Goal: Task Accomplishment & Management: Complete application form

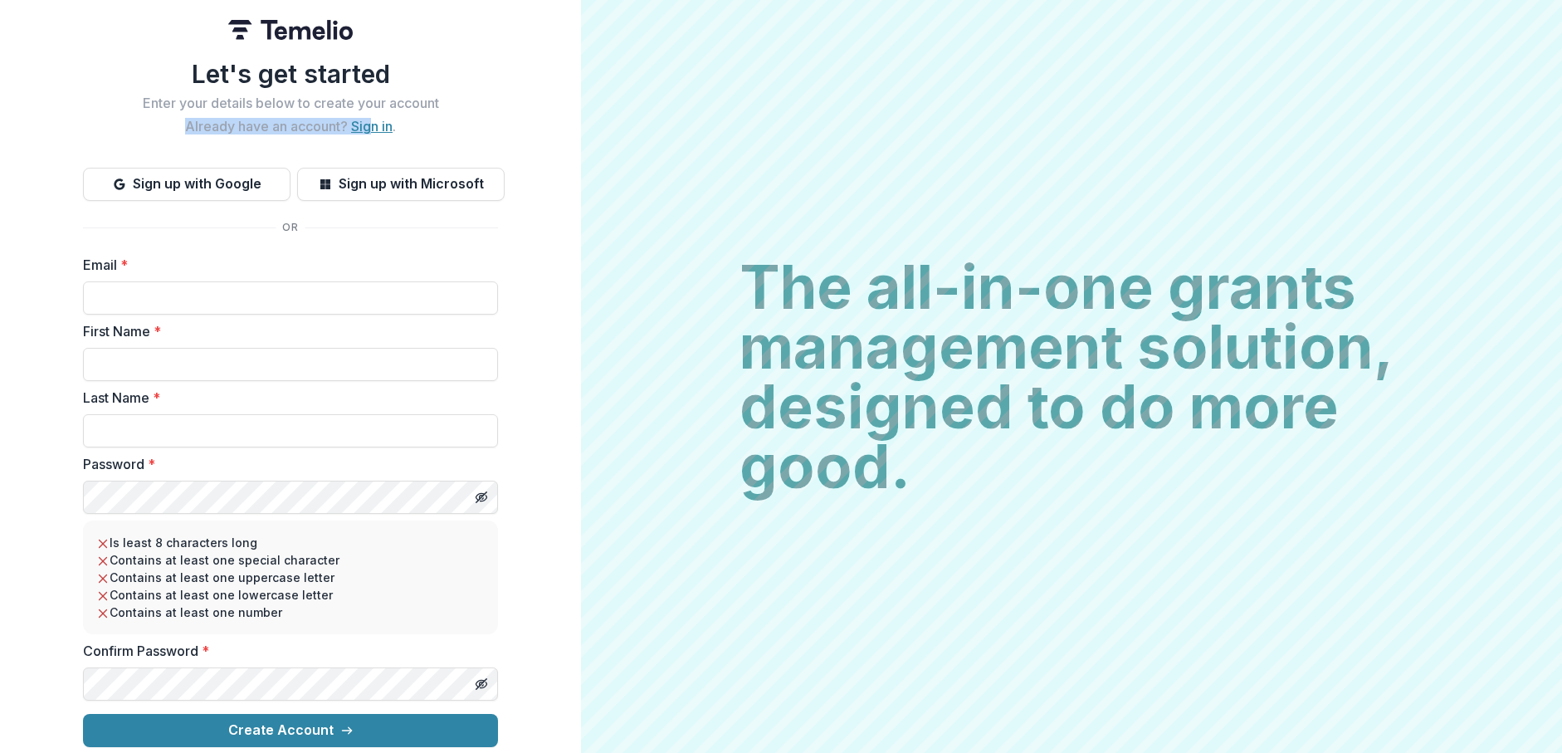
drag, startPoint x: 365, startPoint y: 108, endPoint x: 364, endPoint y: 118, distance: 10.0
click at [364, 118] on div "Let's get started Enter your details below to create your account Already have …" at bounding box center [290, 96] width 415 height 75
click at [364, 119] on link "Sign in" at bounding box center [371, 126] width 41 height 17
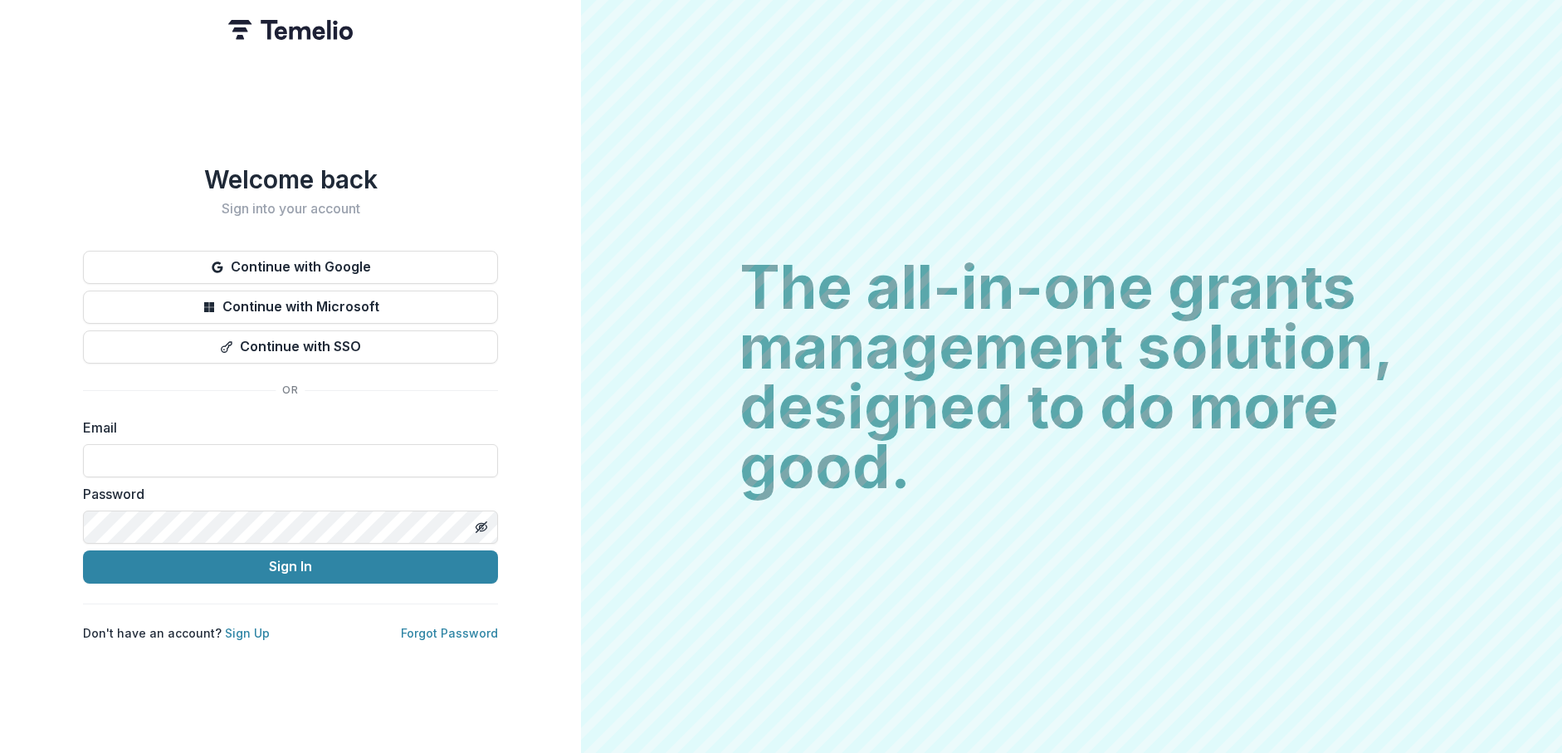
type input "**********"
click at [290, 559] on button "Sign In" at bounding box center [290, 566] width 415 height 33
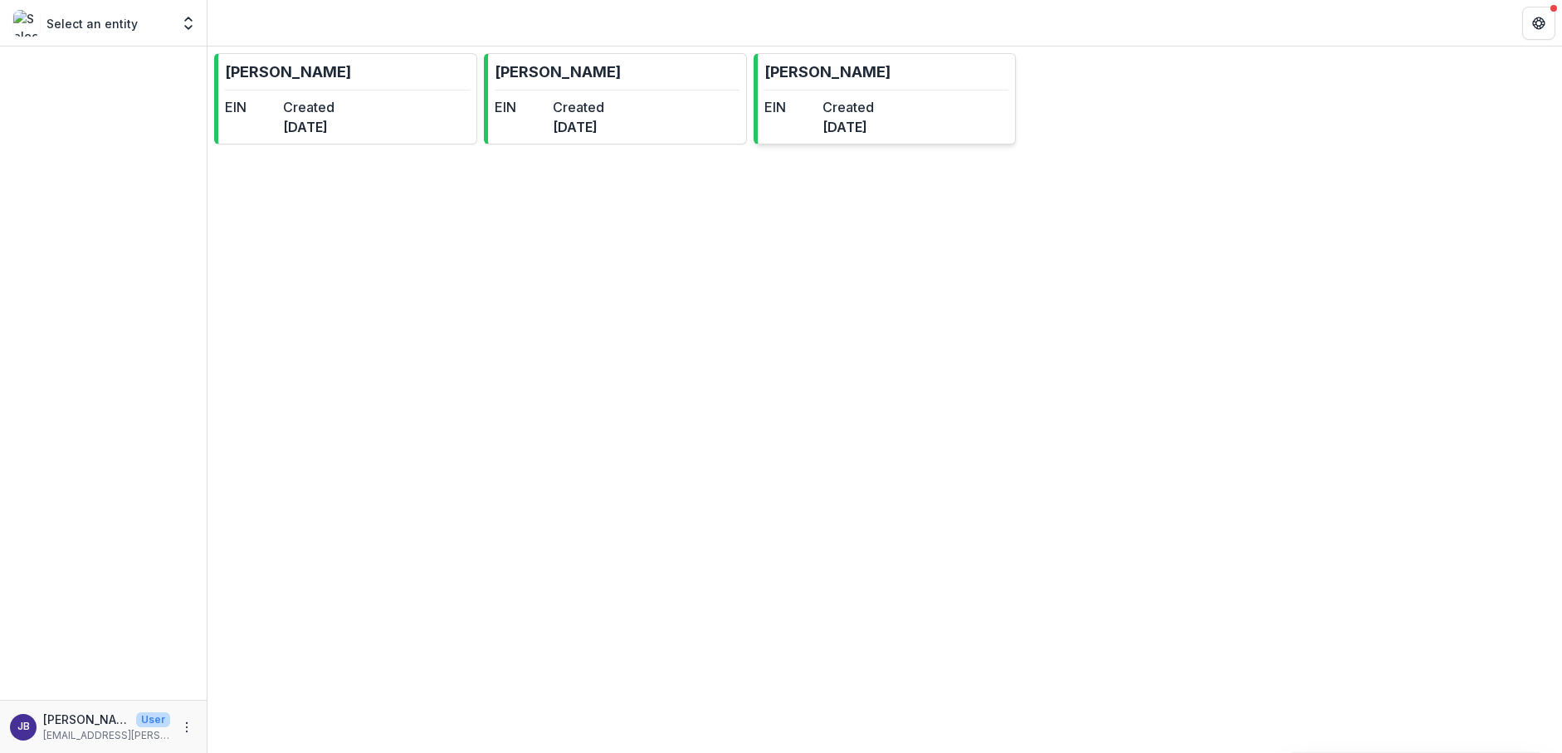
click at [973, 127] on link "[PERSON_NAME] EIN Created [DATE]" at bounding box center [884, 98] width 263 height 91
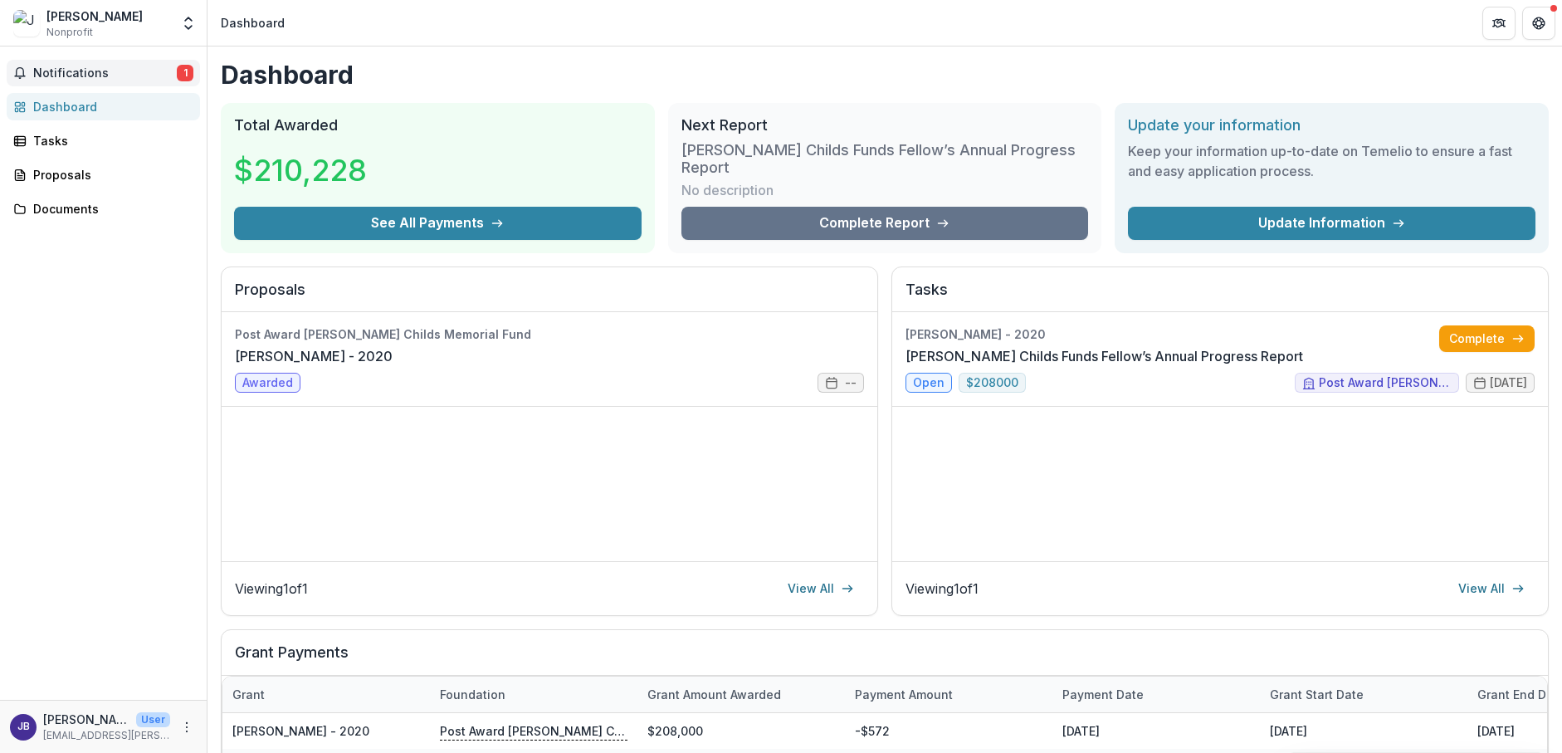
click at [122, 76] on span "Notifications" at bounding box center [105, 73] width 144 height 14
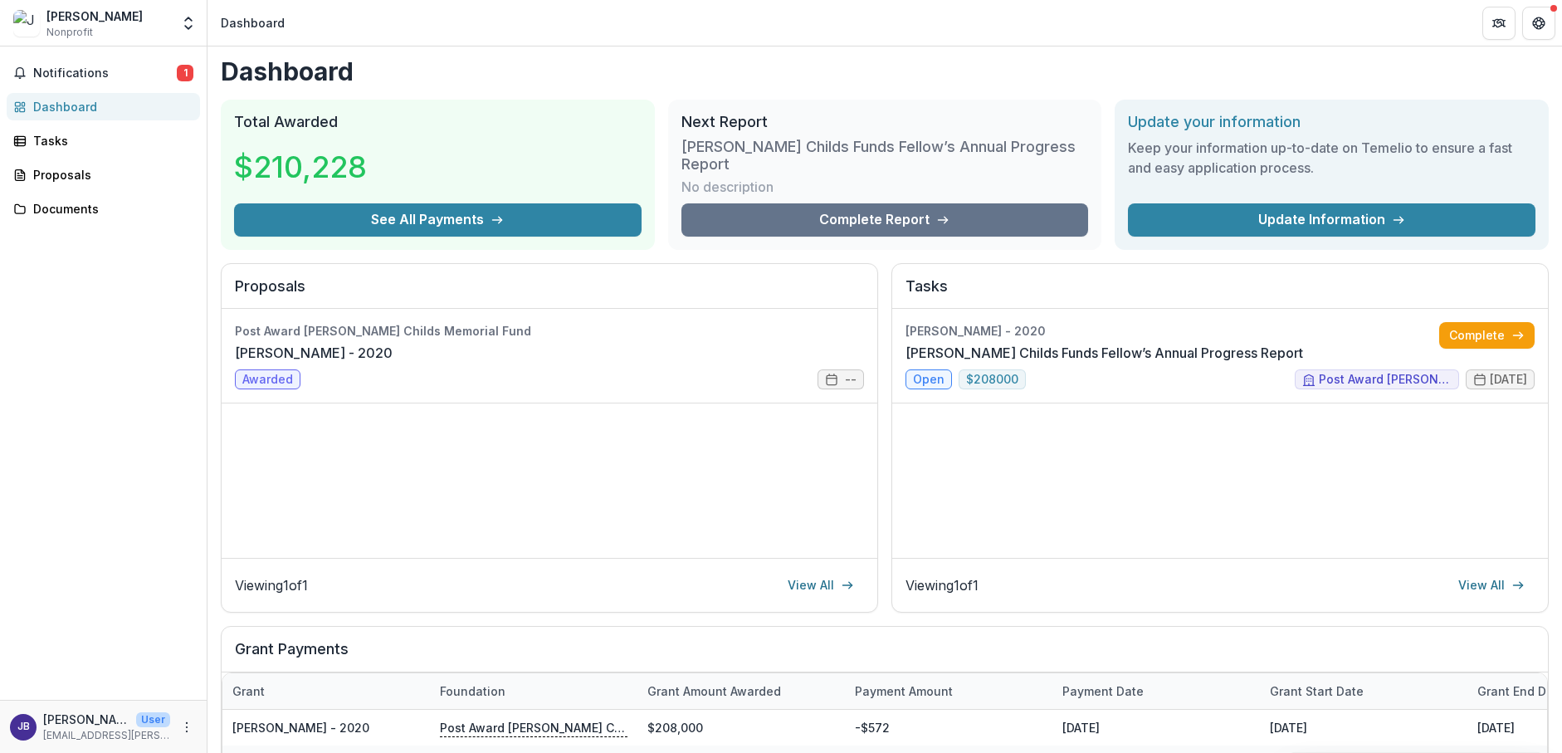
click at [607, 583] on div "Viewing 1 of 1 View All" at bounding box center [549, 585] width 629 height 27
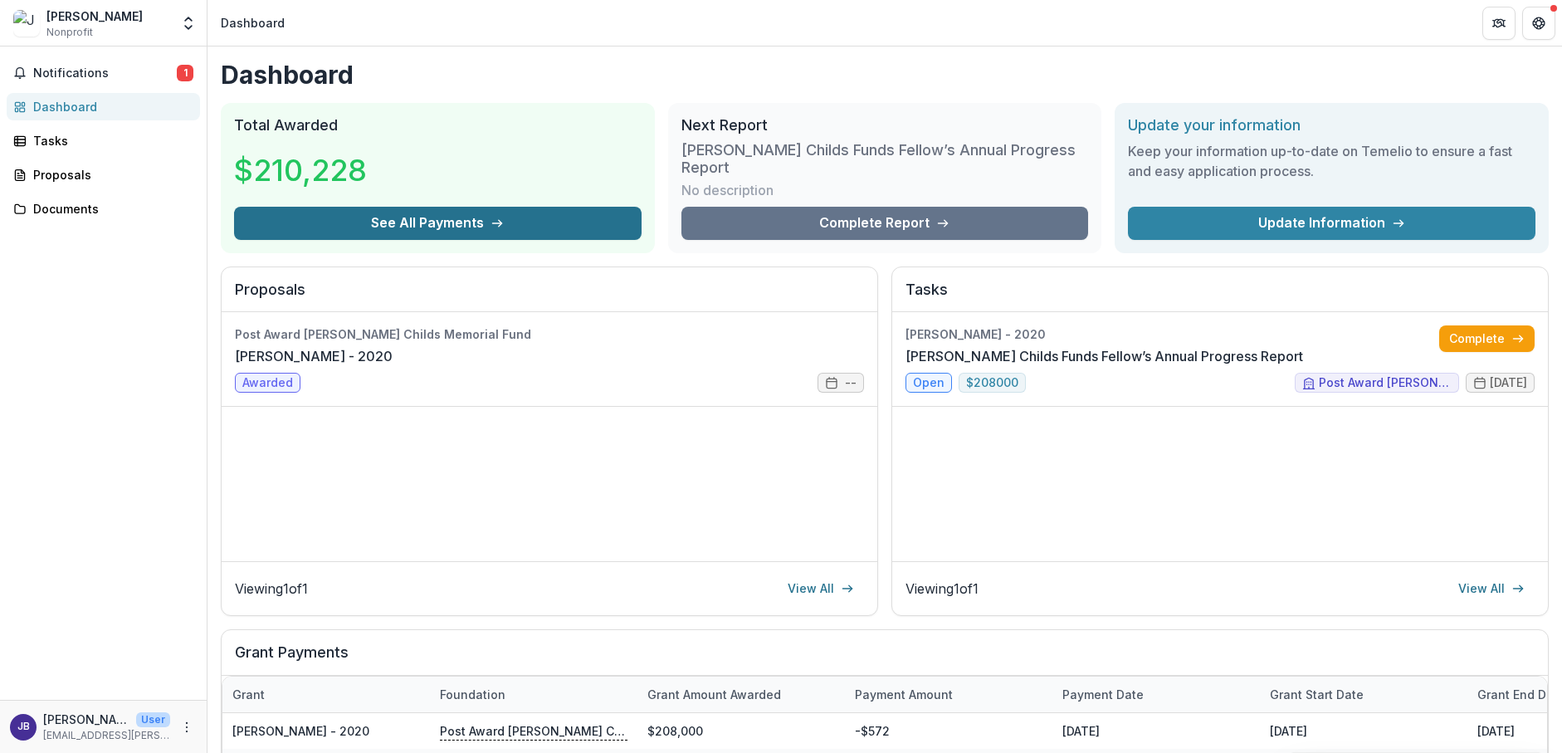
scroll to position [17, 0]
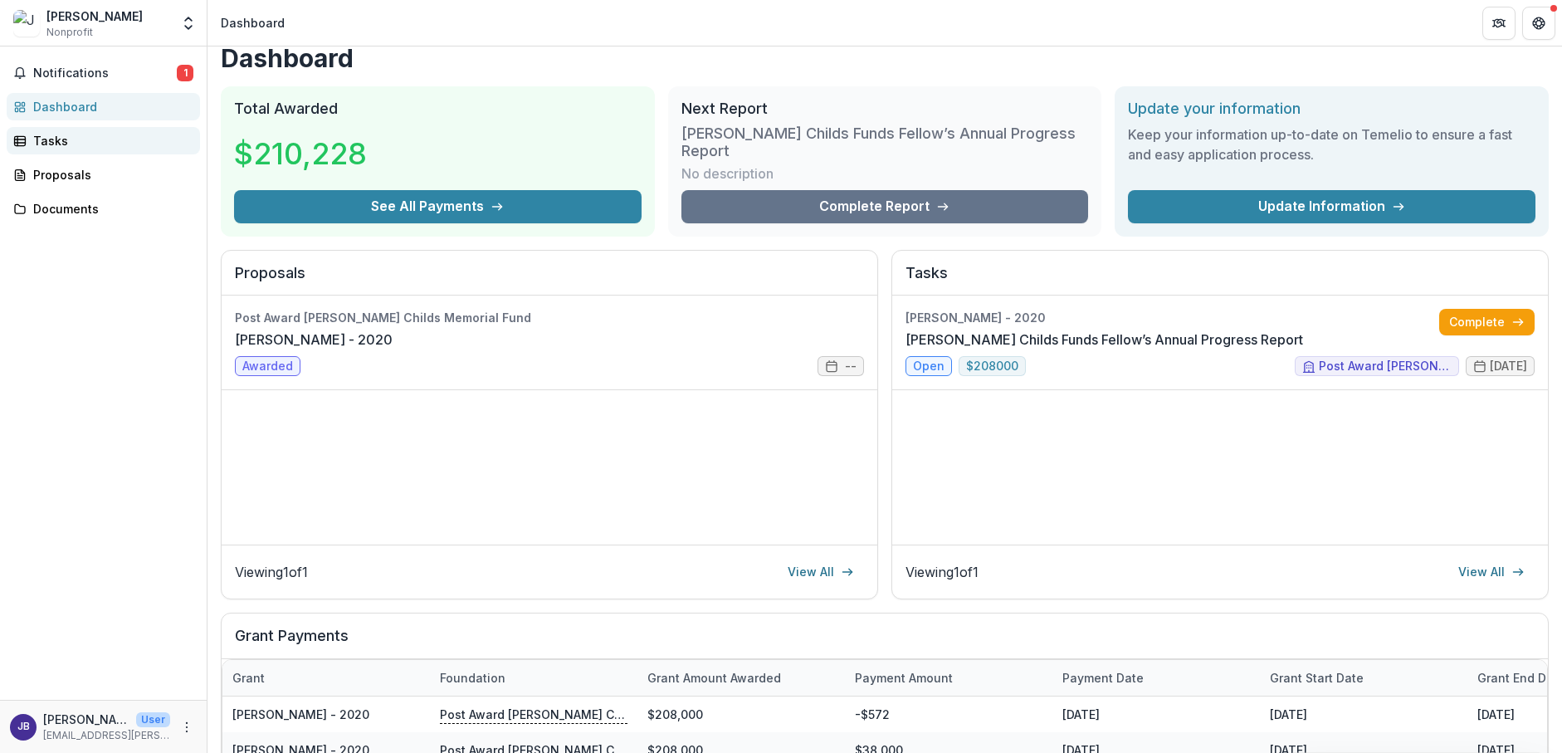
click at [46, 136] on div "Tasks" at bounding box center [110, 140] width 154 height 17
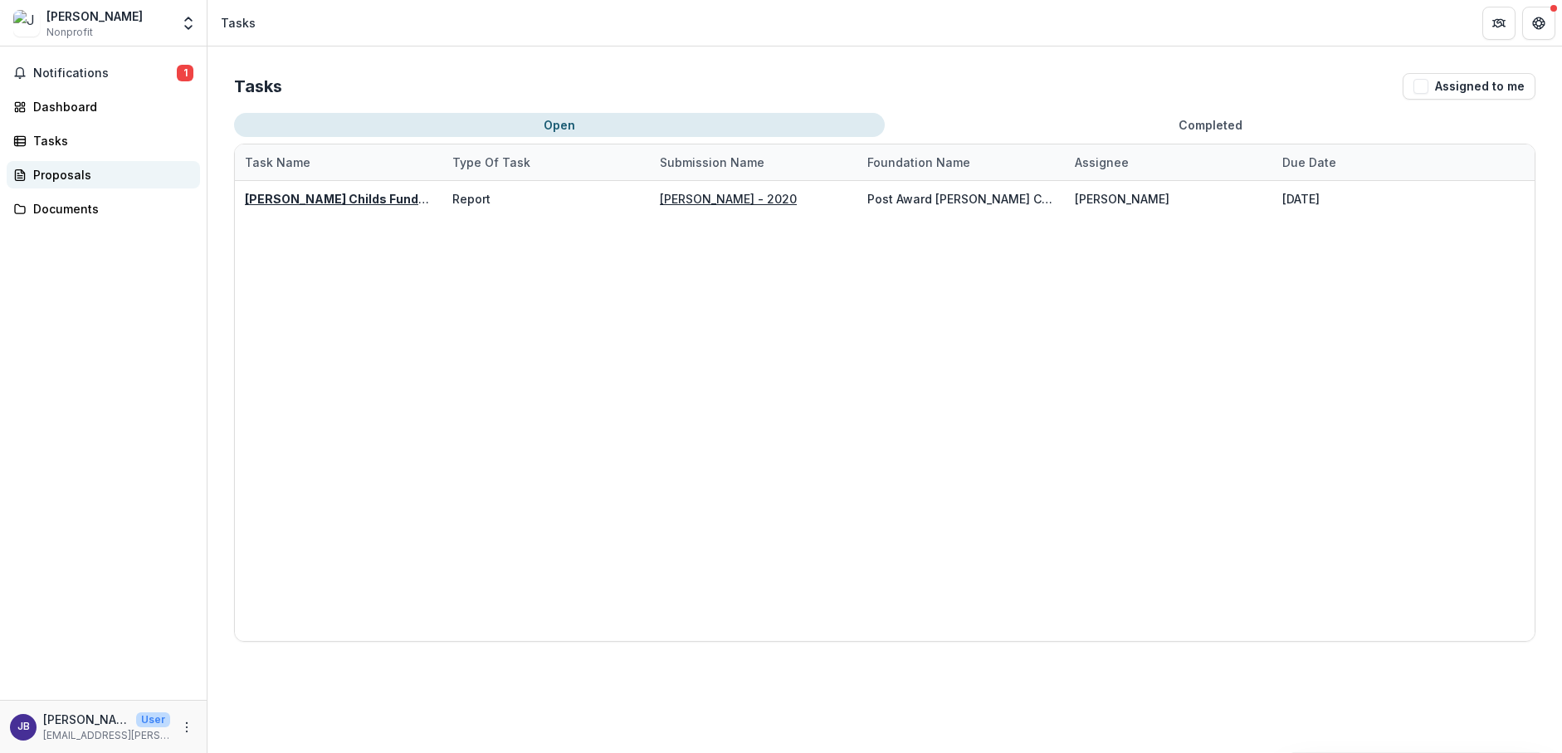
click at [55, 184] on link "Proposals" at bounding box center [103, 174] width 193 height 27
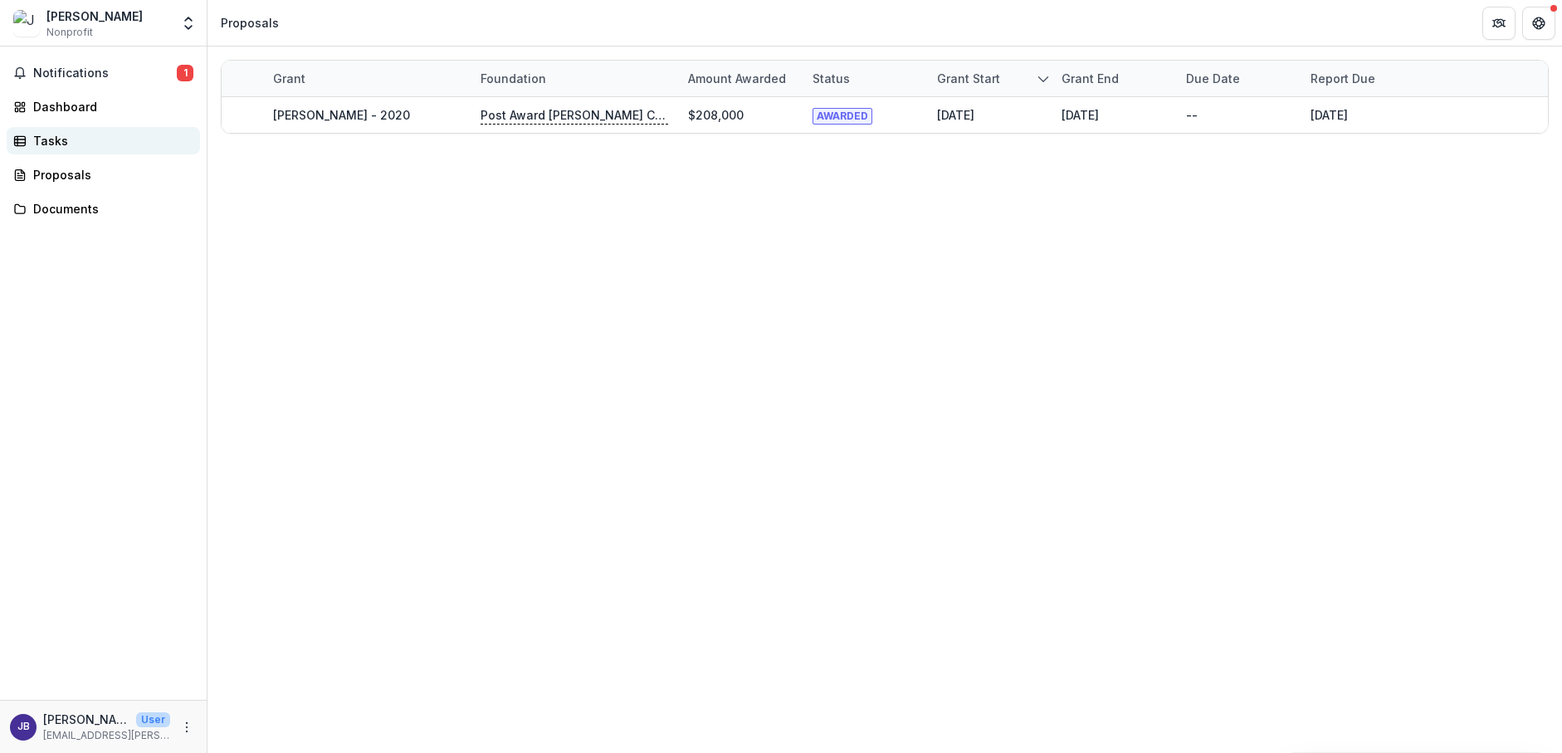
click at [63, 139] on div "Tasks" at bounding box center [110, 140] width 154 height 17
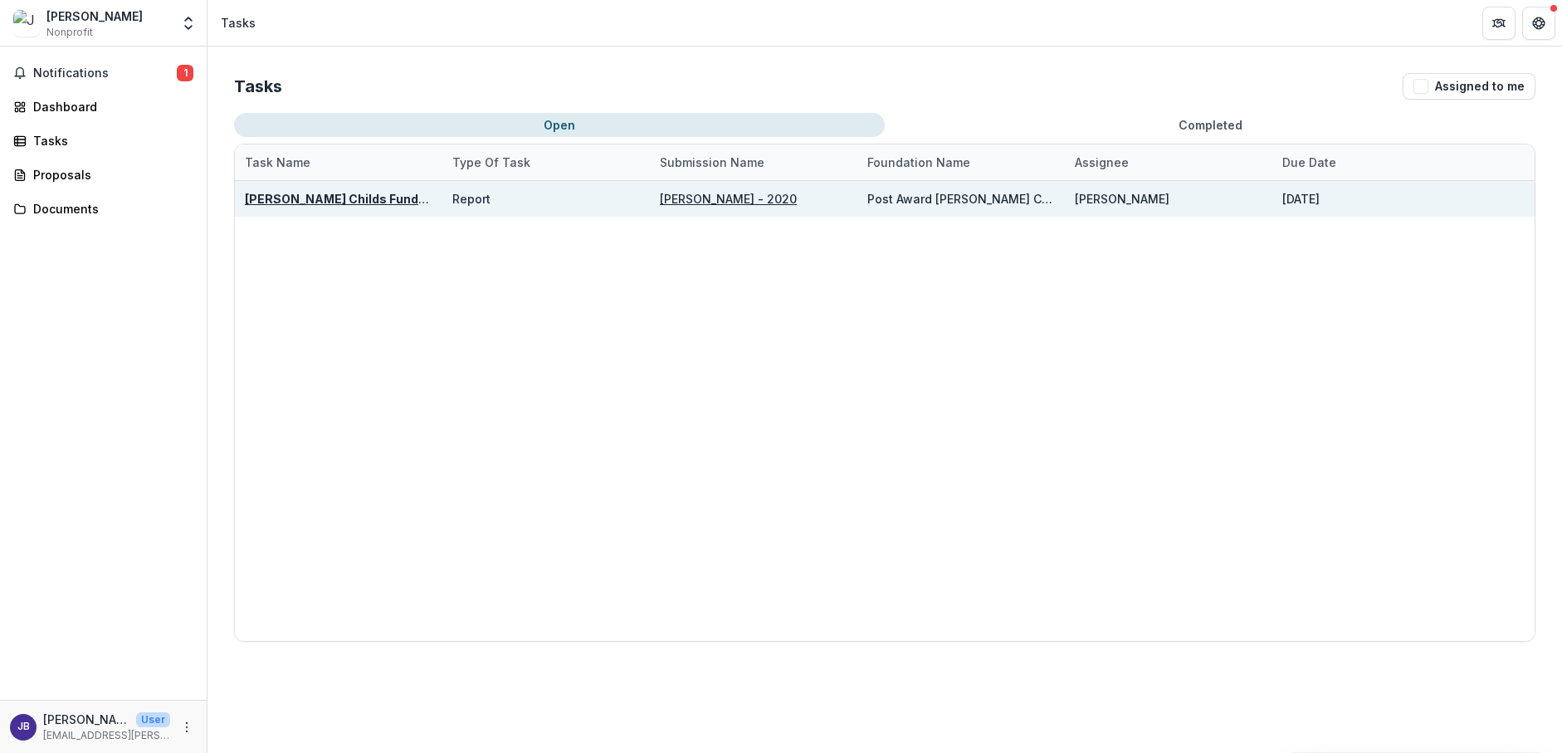
click at [375, 195] on u "[PERSON_NAME] Childs Funds Fellow’s Annual Progress Report" at bounding box center [434, 199] width 378 height 14
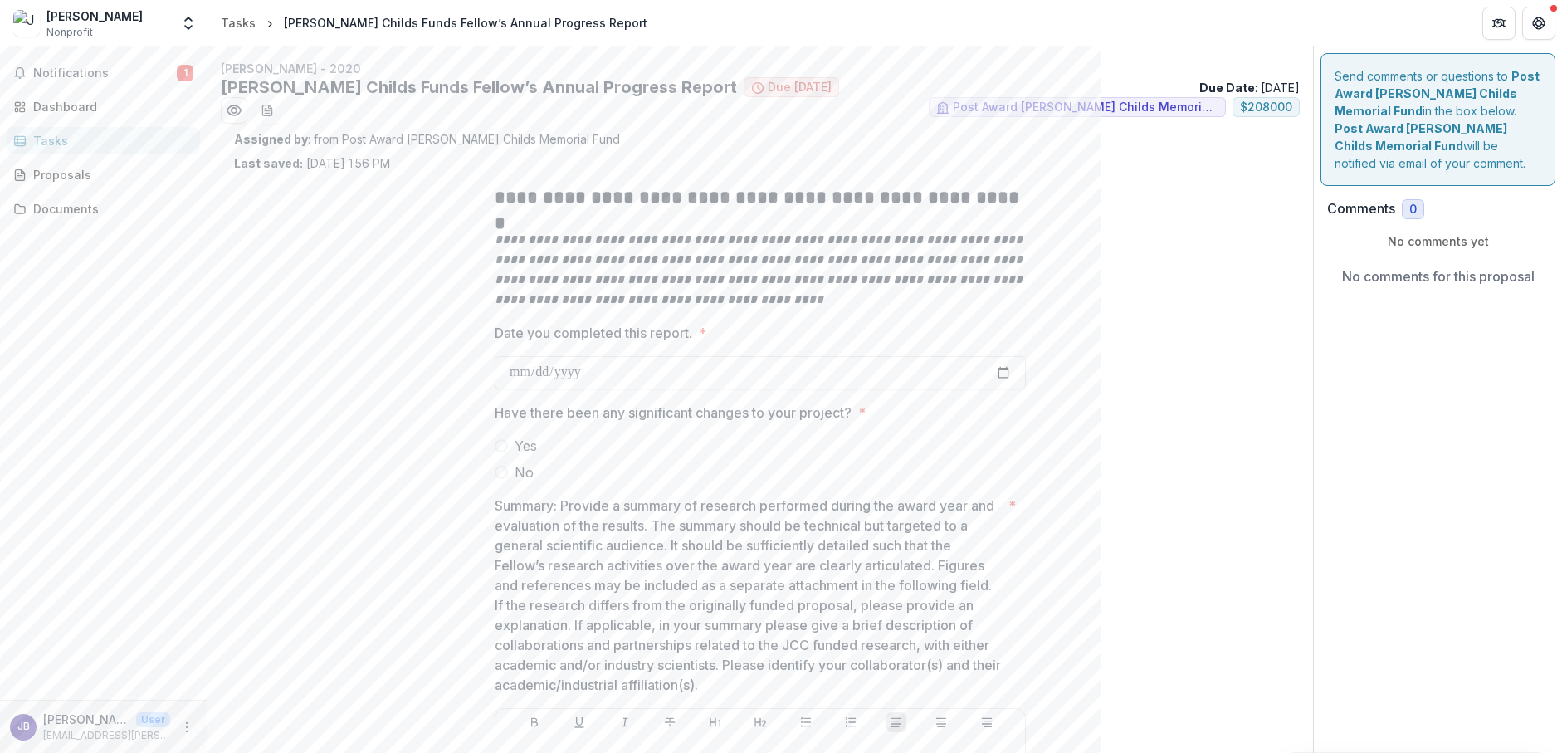
scroll to position [3, 0]
click at [505, 465] on label "No" at bounding box center [760, 469] width 531 height 20
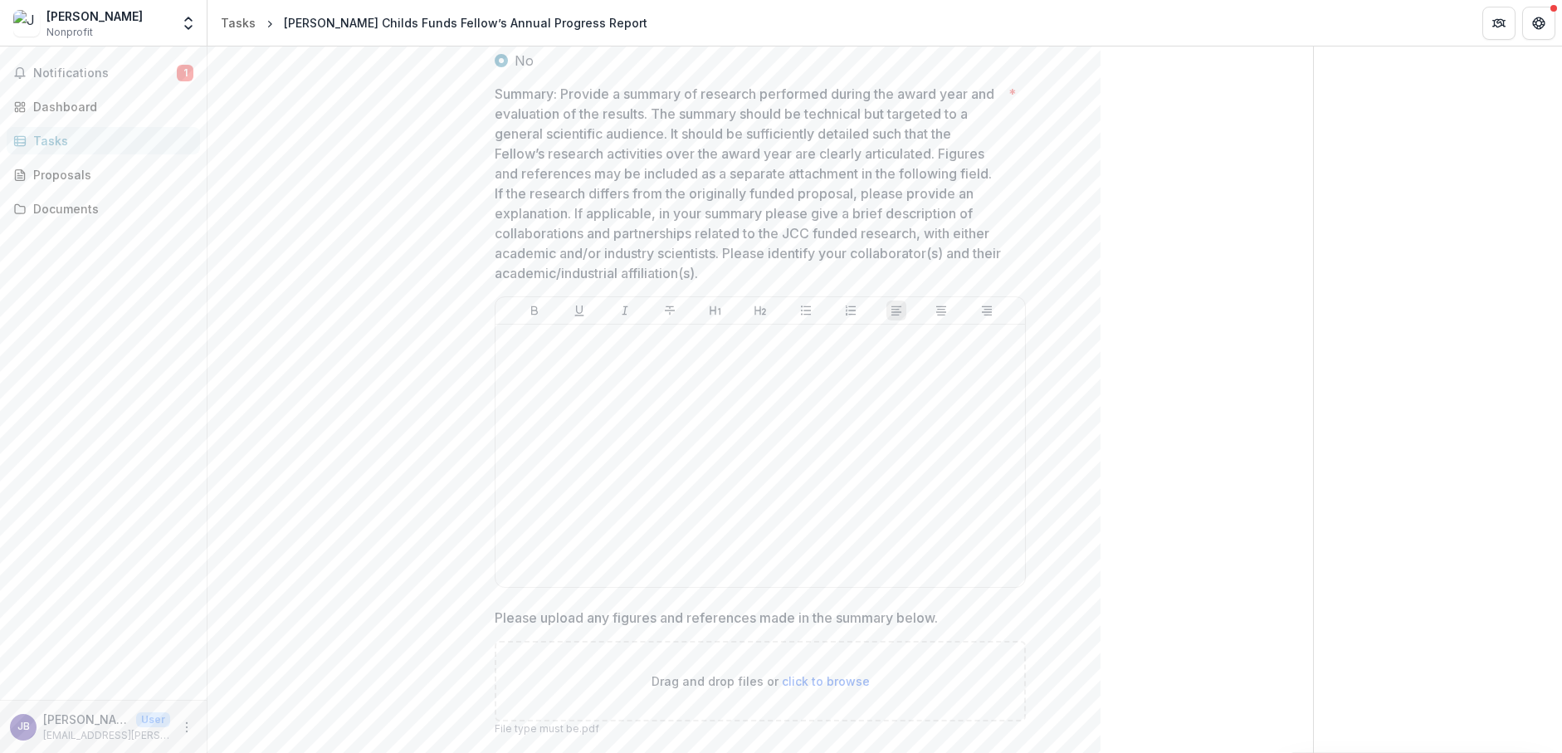
scroll to position [415, 0]
click at [537, 440] on div at bounding box center [760, 452] width 516 height 249
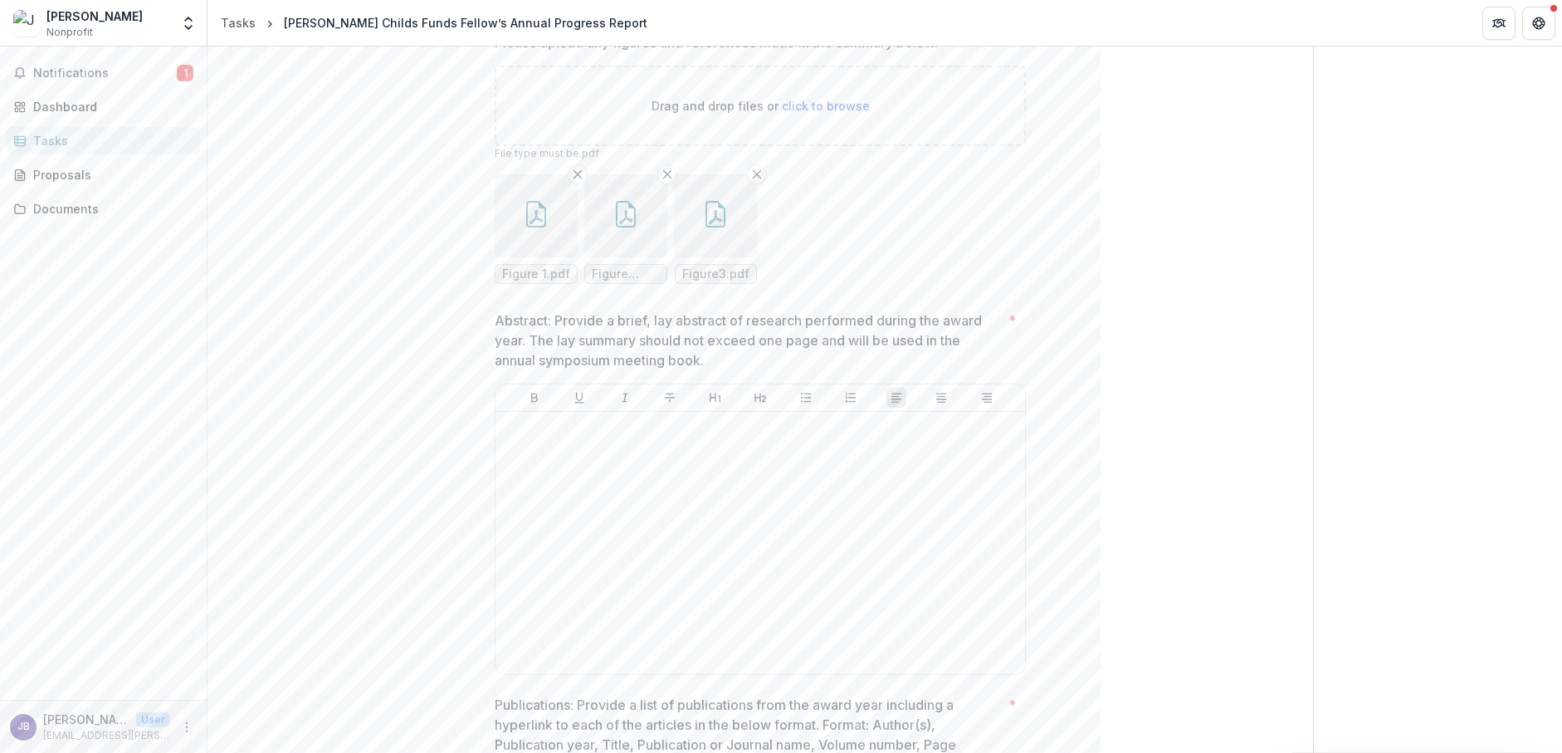
scroll to position [2220, 0]
click at [581, 575] on div at bounding box center [760, 539] width 516 height 249
click at [665, 574] on div at bounding box center [760, 539] width 516 height 249
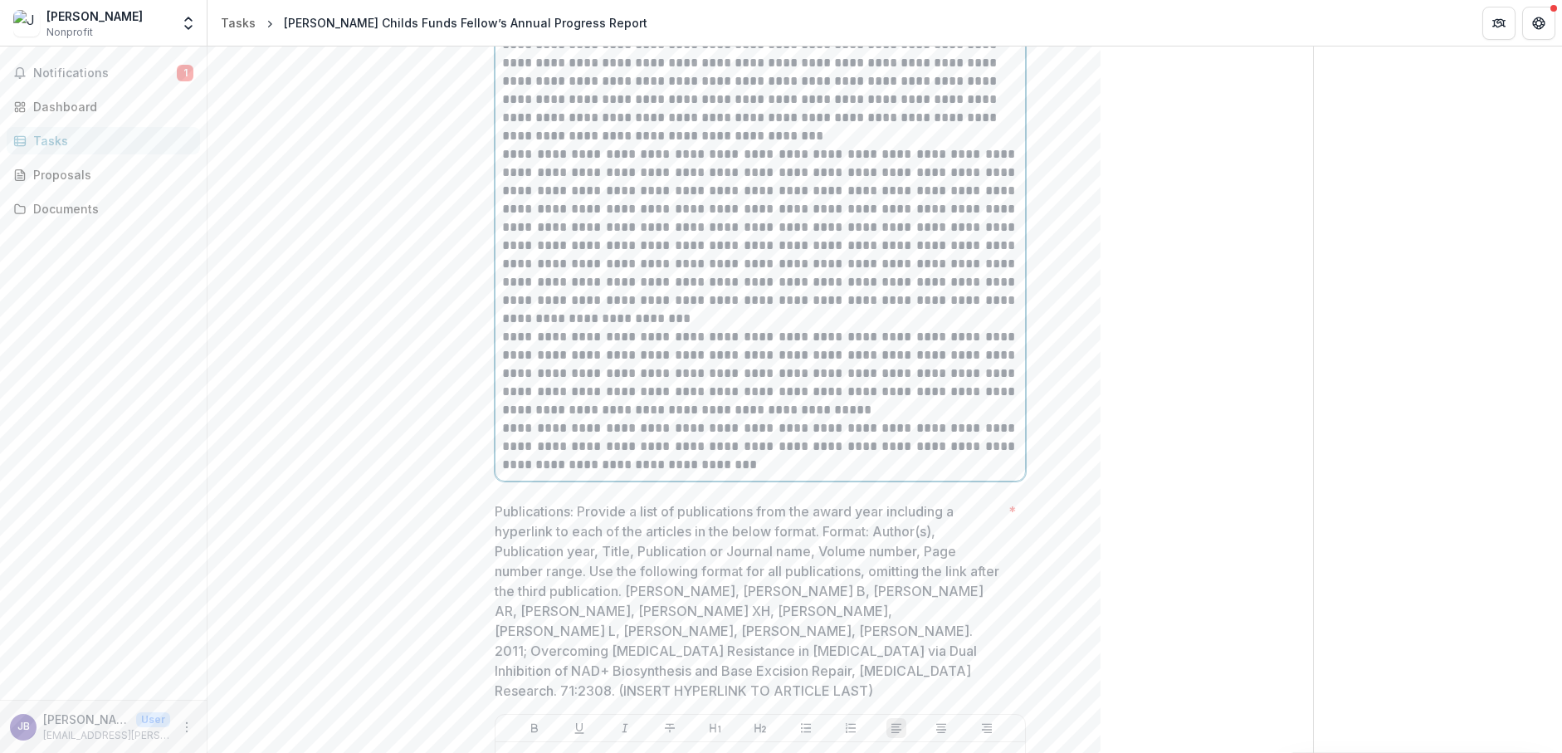
scroll to position [2848, 0]
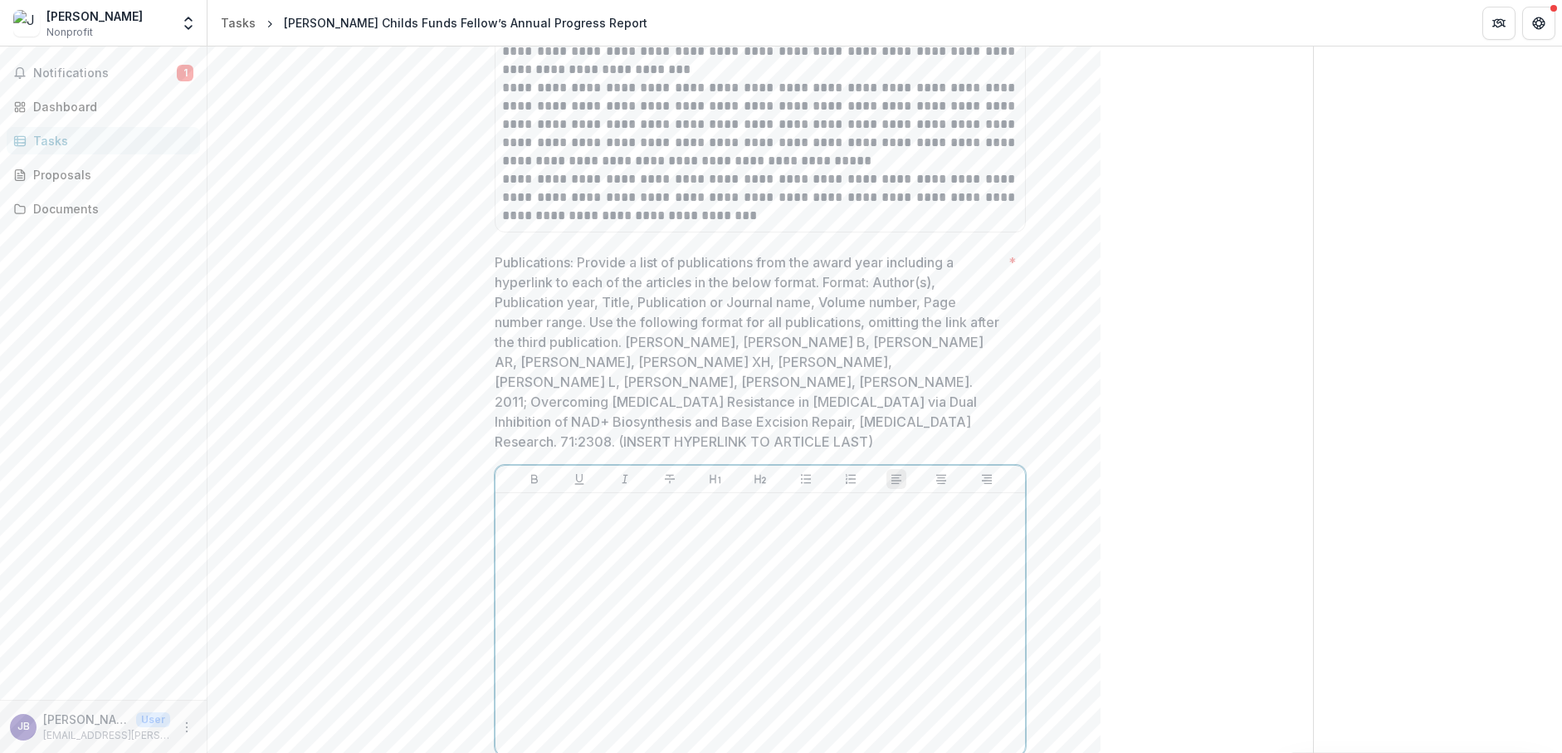
click at [667, 600] on div at bounding box center [760, 624] width 516 height 249
click at [650, 538] on div at bounding box center [760, 620] width 516 height 249
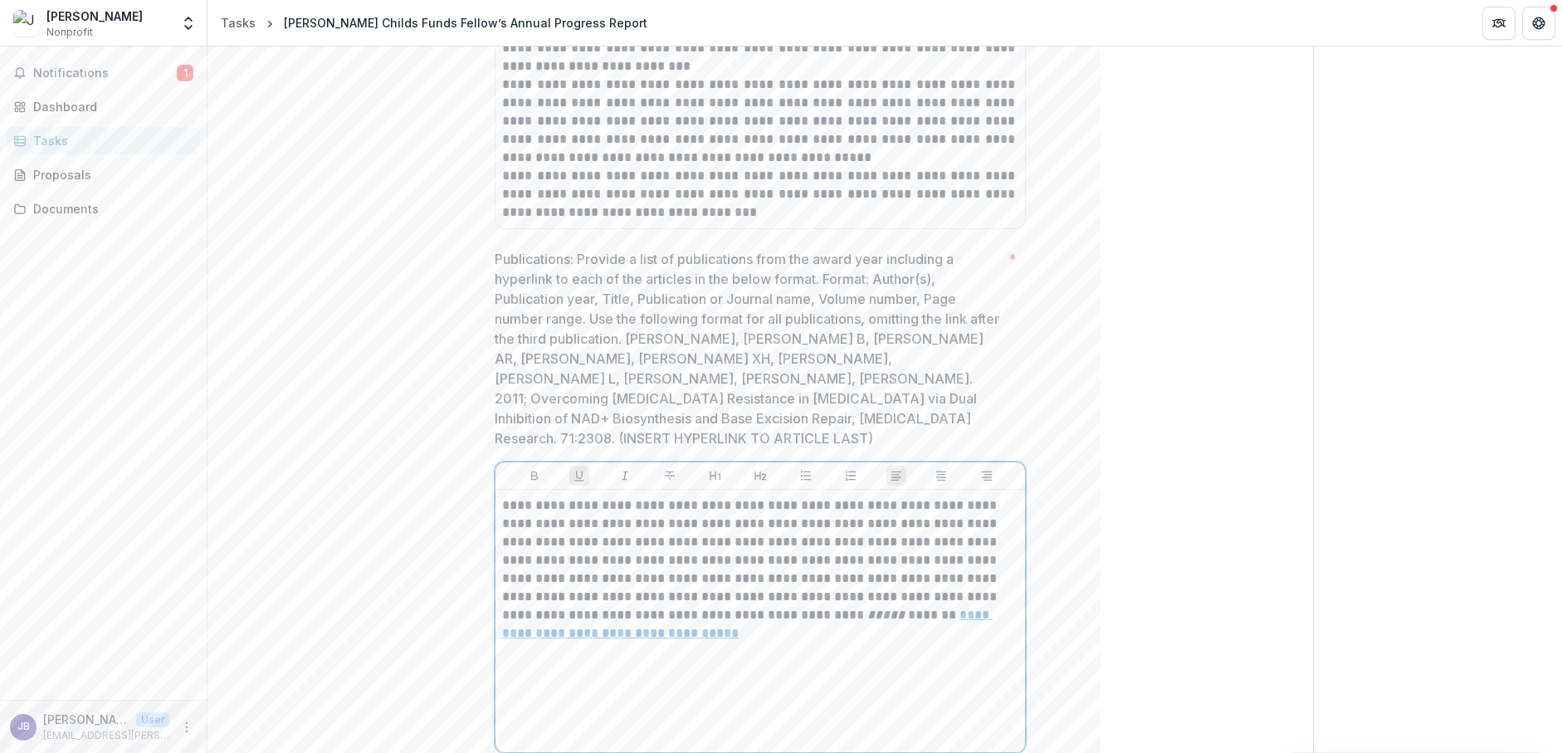
click at [977, 559] on p "**********" at bounding box center [760, 569] width 516 height 146
click at [860, 400] on p "Publications: Provide a list of publications from the award year including a hy…" at bounding box center [748, 348] width 507 height 199
click at [721, 626] on u "**********" at bounding box center [637, 632] width 270 height 12
click at [891, 592] on p "**********" at bounding box center [760, 569] width 516 height 146
drag, startPoint x: 779, startPoint y: 596, endPoint x: 538, endPoint y: 579, distance: 242.0
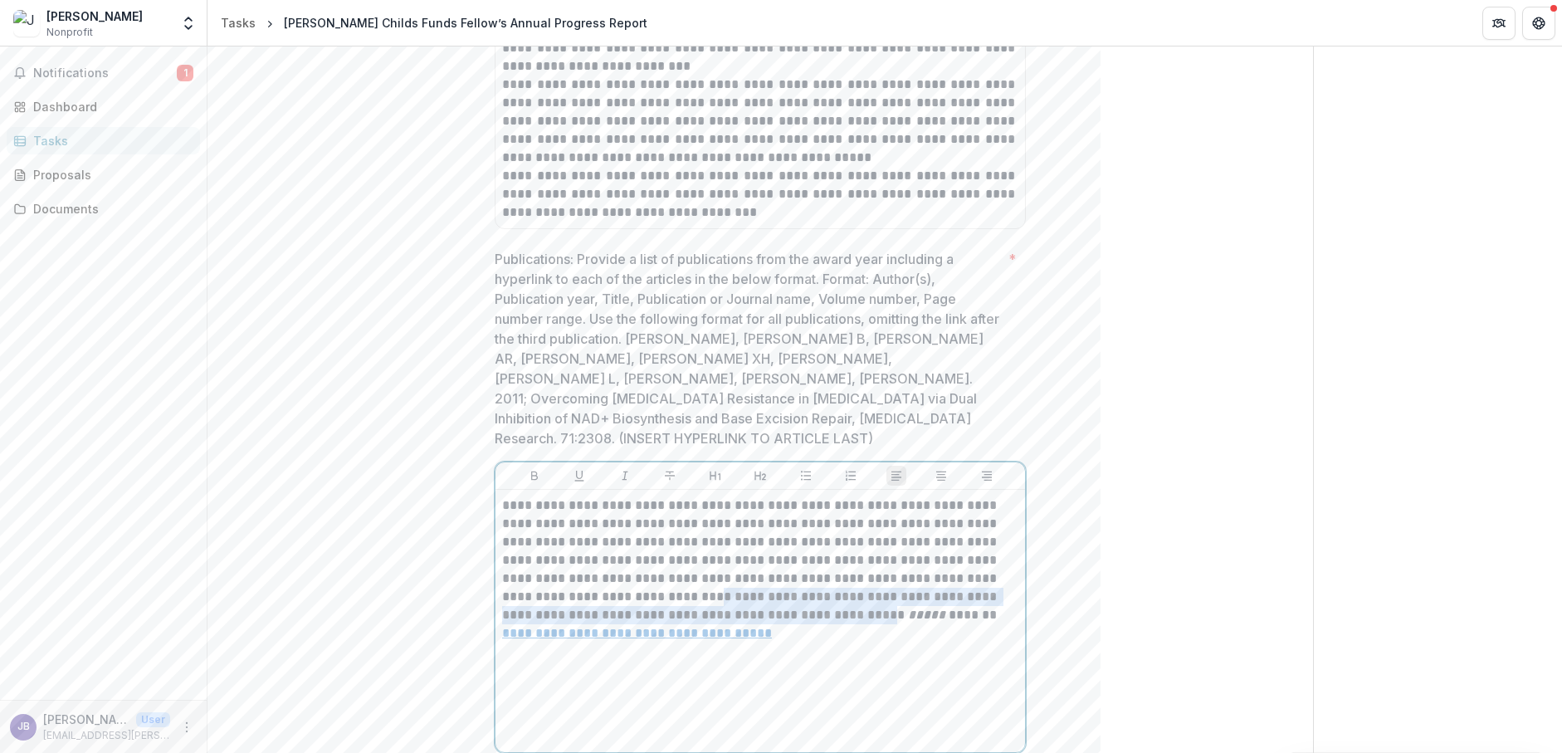
click at [538, 579] on p "**********" at bounding box center [760, 569] width 516 height 146
copy p "**********"
click at [1084, 7] on header "Tasks [PERSON_NAME] Childs Funds Fellow’s Annual Progress Report" at bounding box center [884, 23] width 1354 height 46
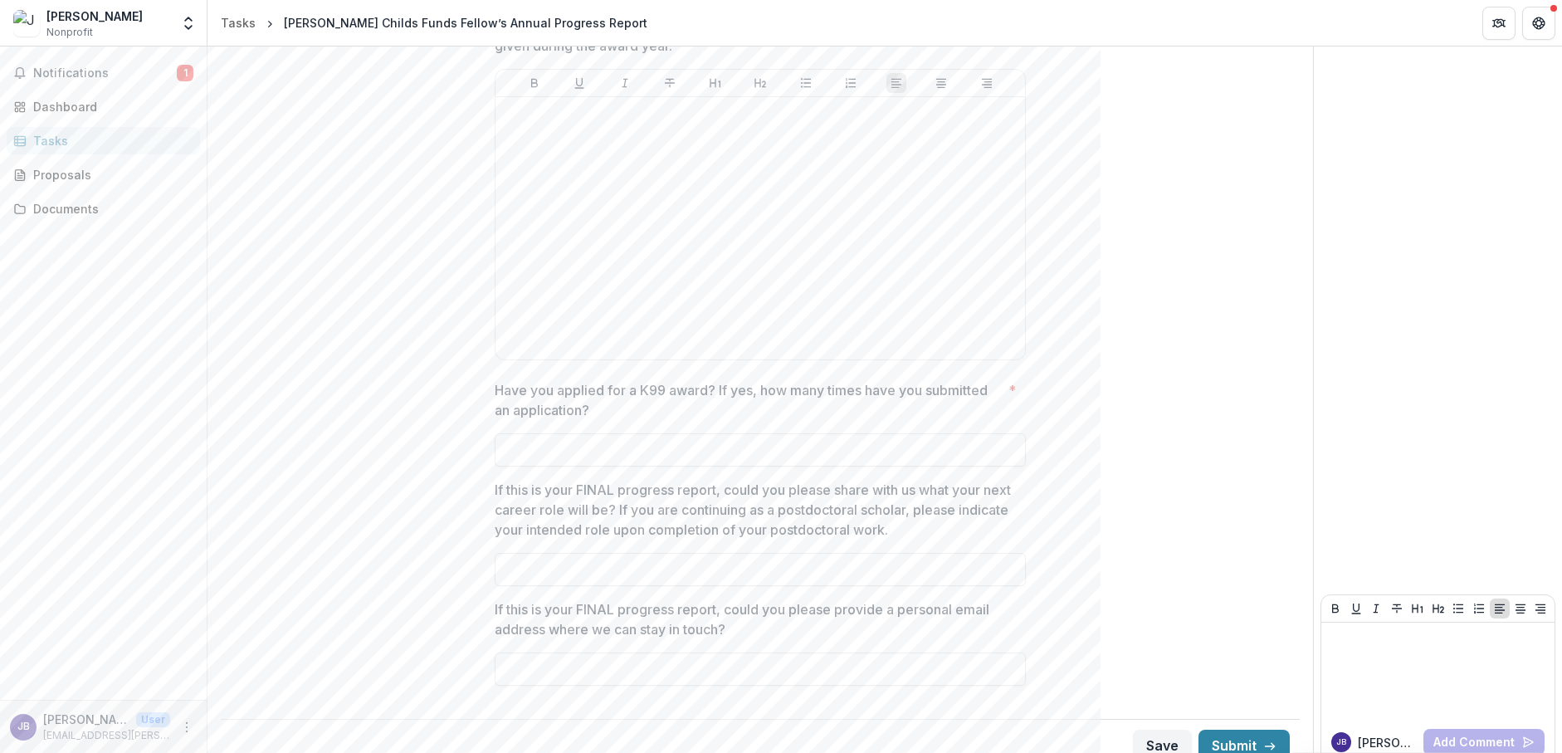
scroll to position [3264, 0]
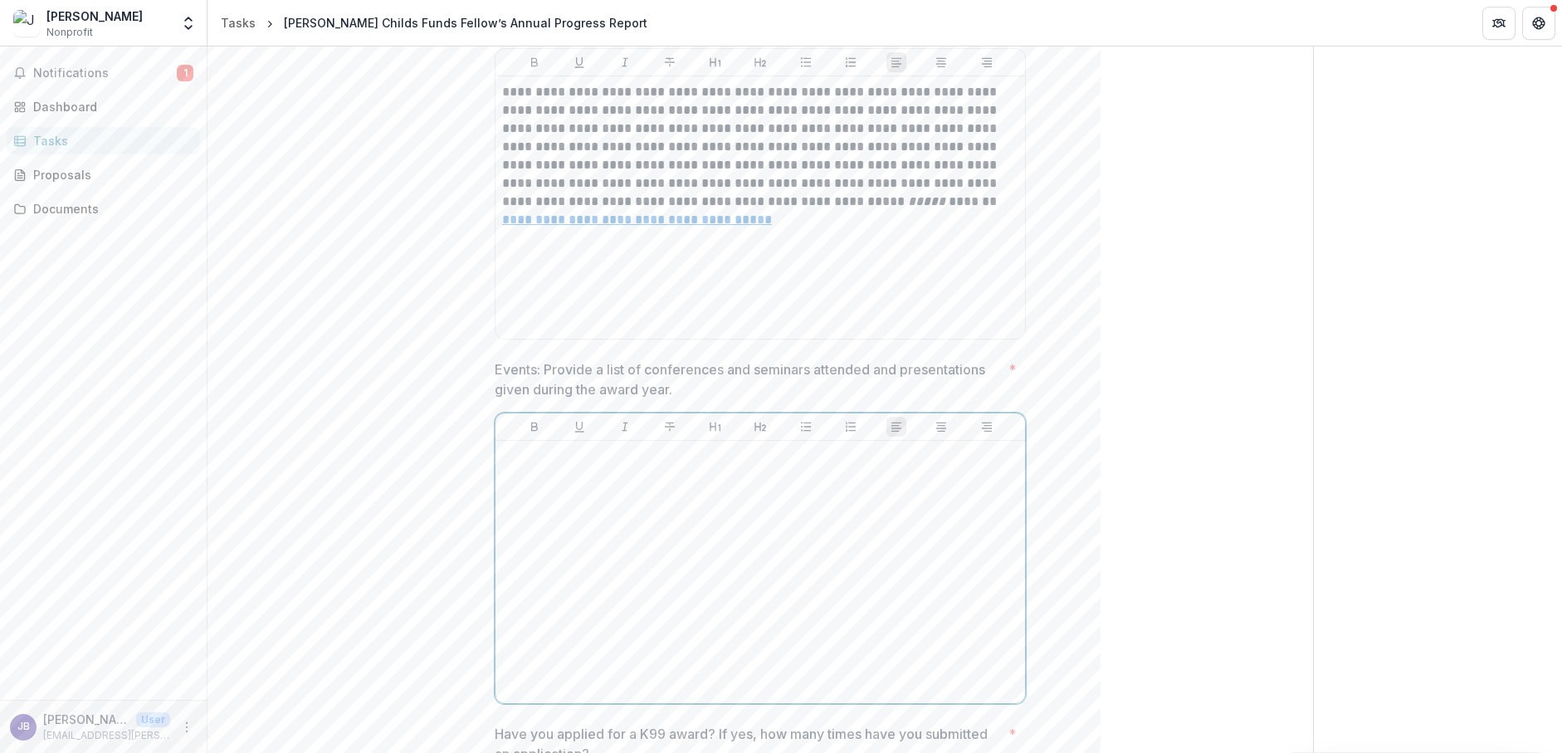
click at [727, 492] on div at bounding box center [760, 571] width 516 height 249
click at [644, 444] on p "**********" at bounding box center [760, 453] width 516 height 18
click at [506, 444] on p "**********" at bounding box center [760, 453] width 516 height 18
click at [504, 444] on p "**********" at bounding box center [760, 453] width 516 height 18
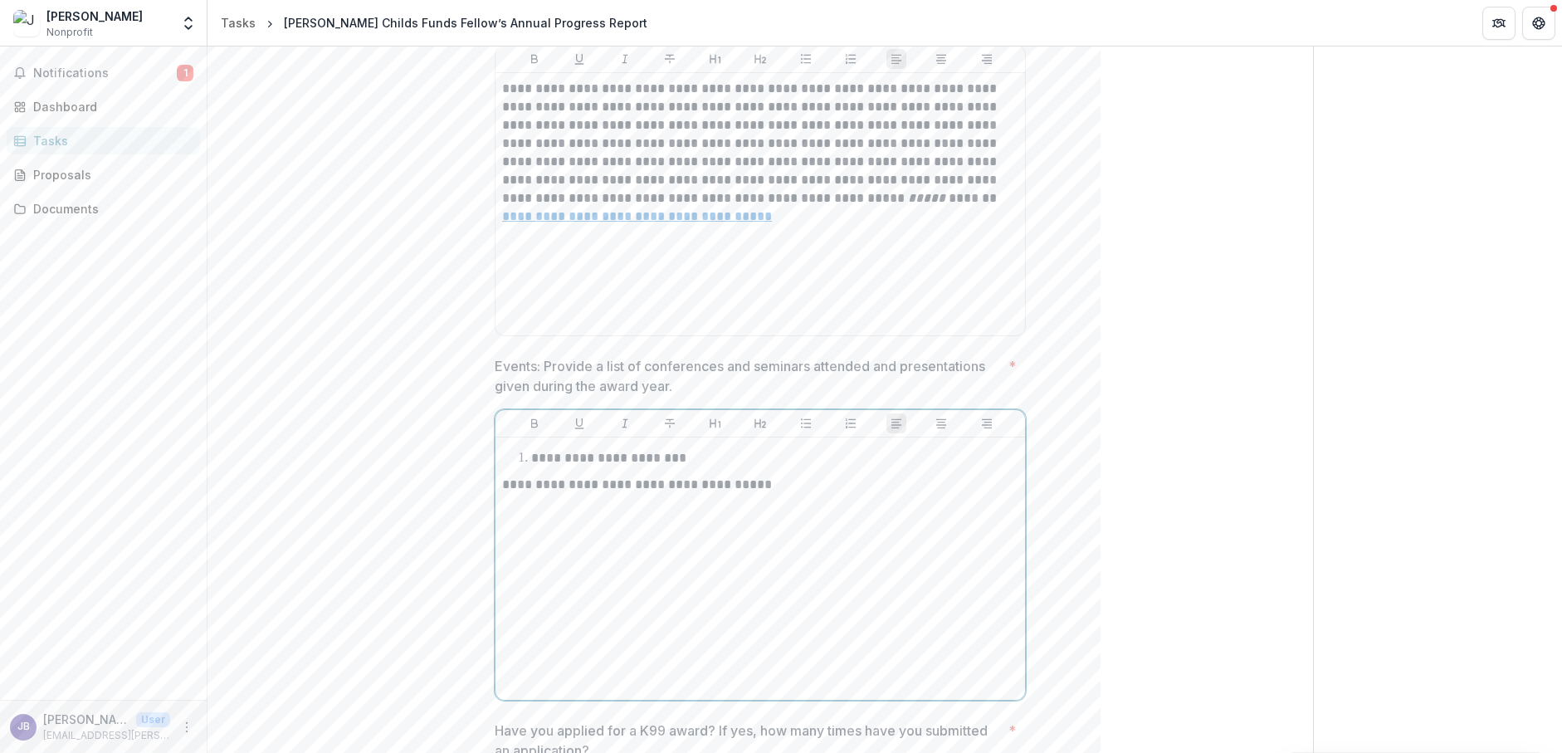
drag, startPoint x: 501, startPoint y: 466, endPoint x: 525, endPoint y: 479, distance: 27.1
click at [502, 475] on p "**********" at bounding box center [760, 484] width 516 height 18
click at [847, 472] on li "**********" at bounding box center [770, 483] width 496 height 22
click at [560, 496] on li at bounding box center [770, 507] width 496 height 22
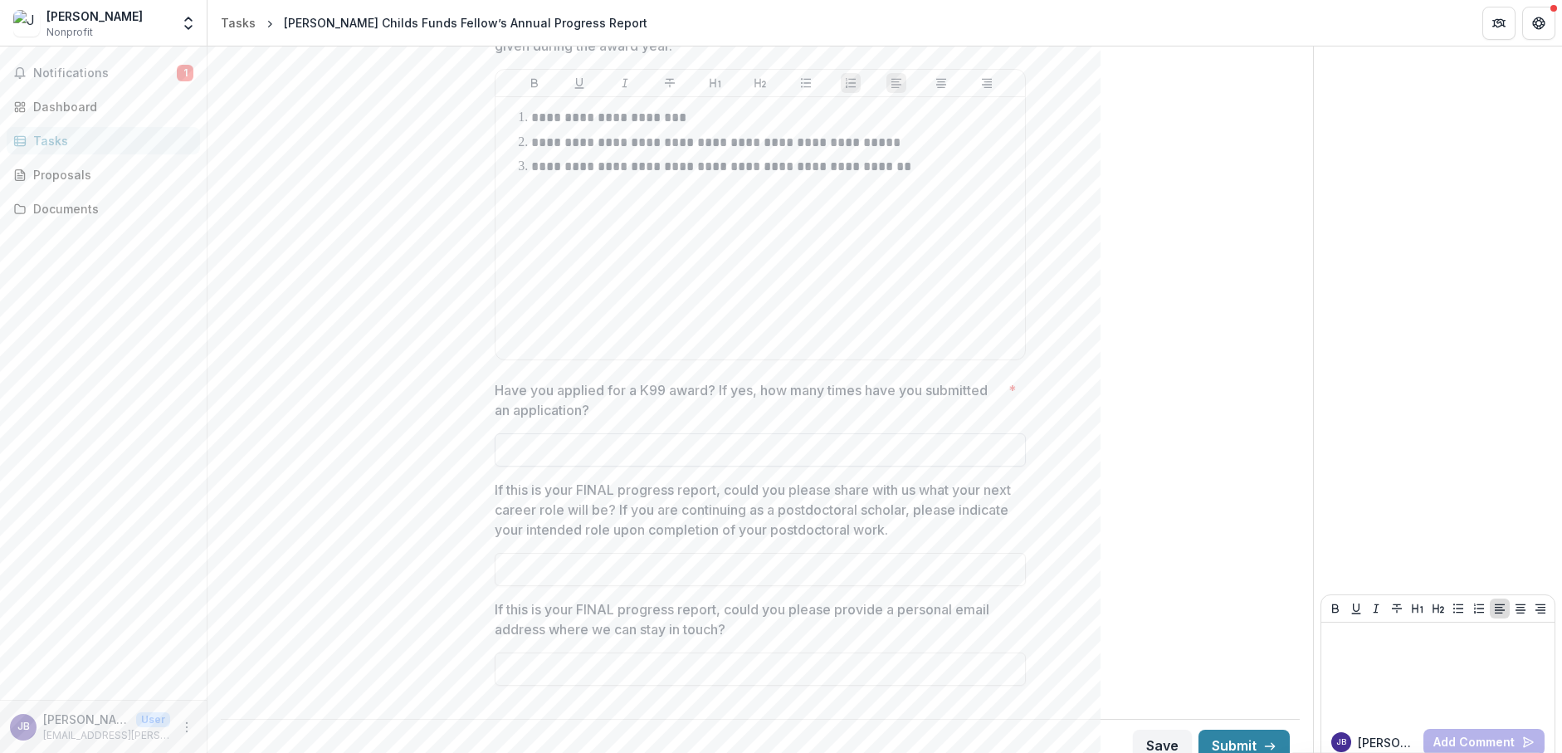
click at [551, 433] on input "Have you applied for a K99 award? If yes, how many times have you submitted an …" at bounding box center [760, 449] width 531 height 33
type input "**"
click at [791, 553] on input "If this is your FINAL progress report, could you please share with us what your…" at bounding box center [760, 569] width 531 height 33
type input "*"
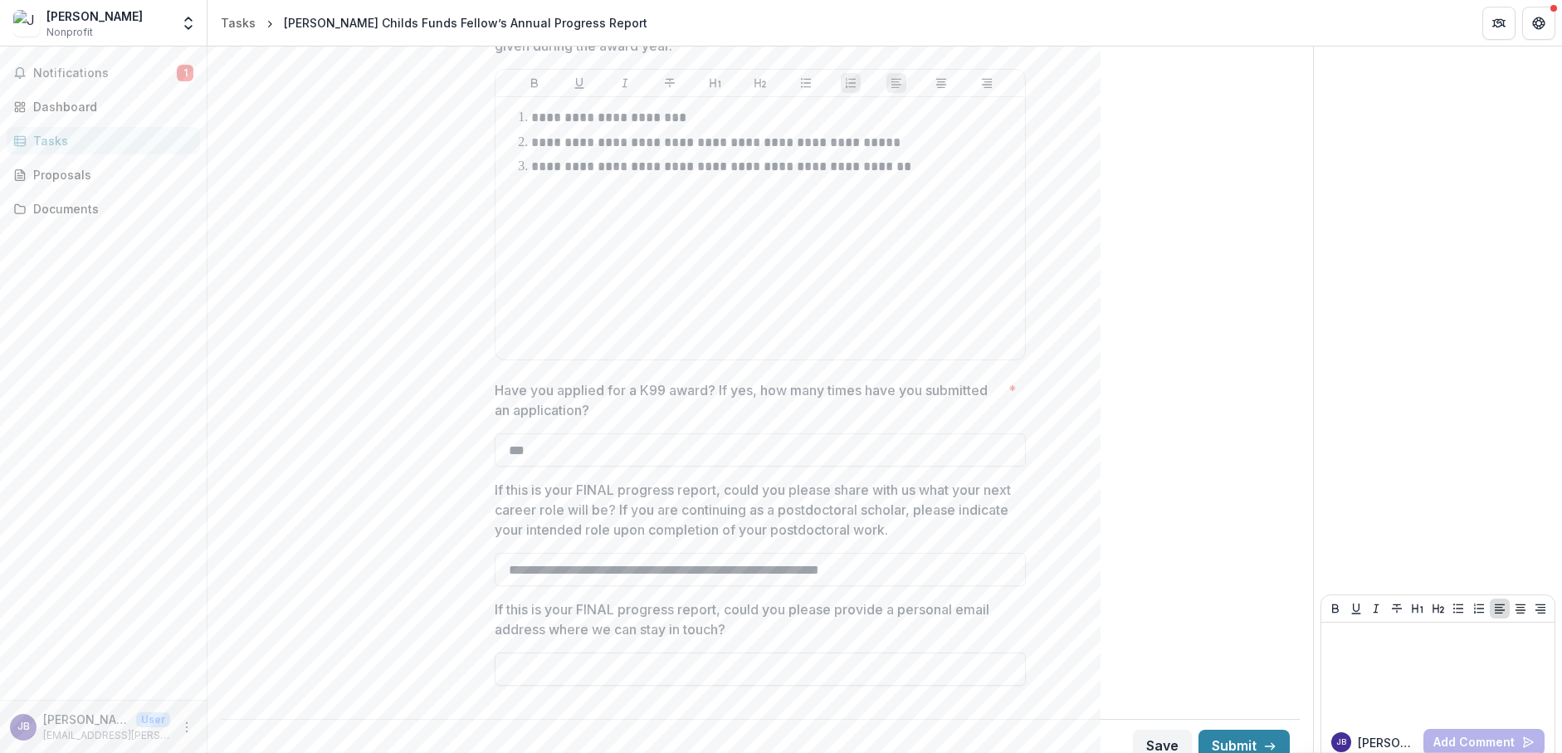
type input "**********"
click at [910, 655] on input "If this is your FINAL progress report, could you please provide a personal emai…" at bounding box center [760, 668] width 531 height 33
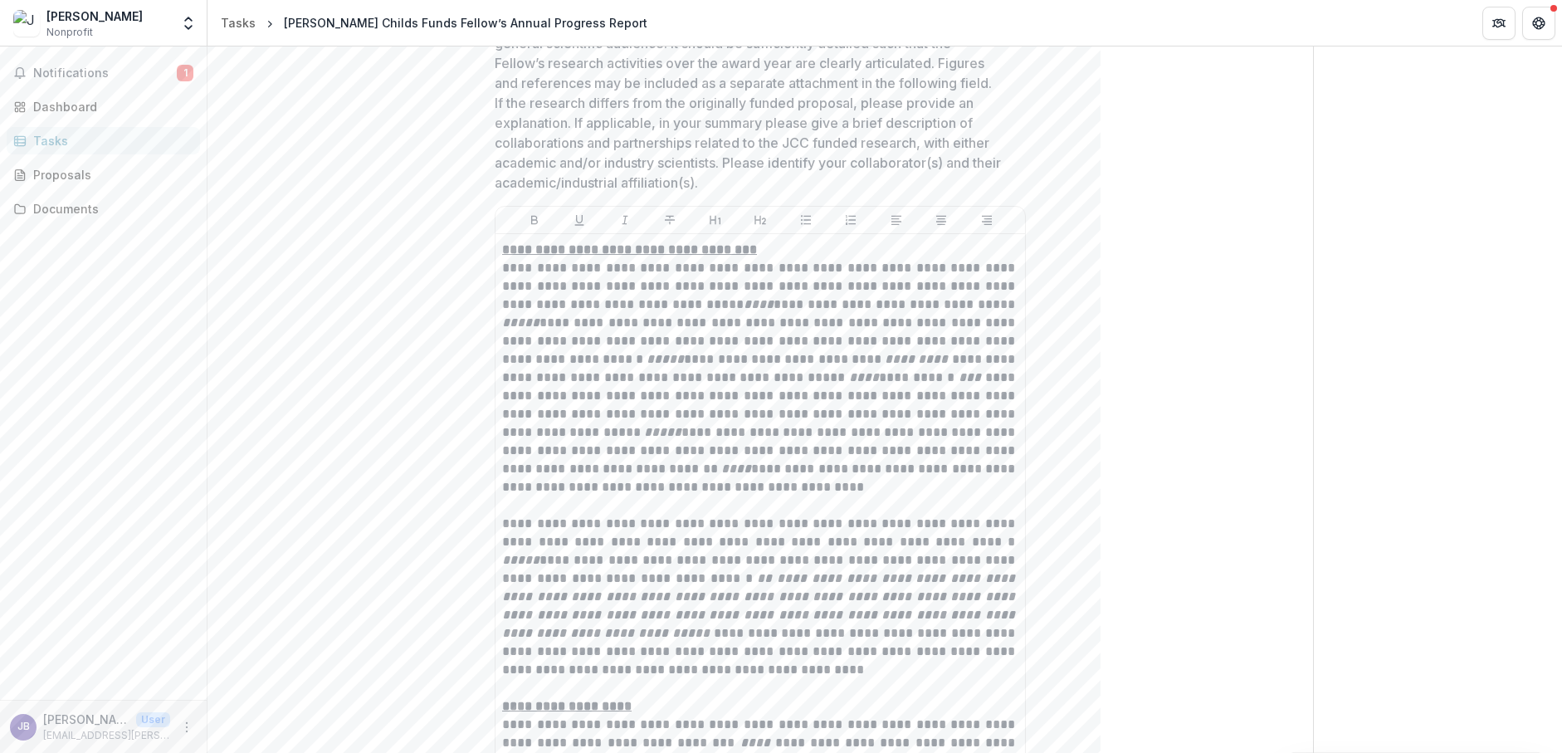
scroll to position [0, 0]
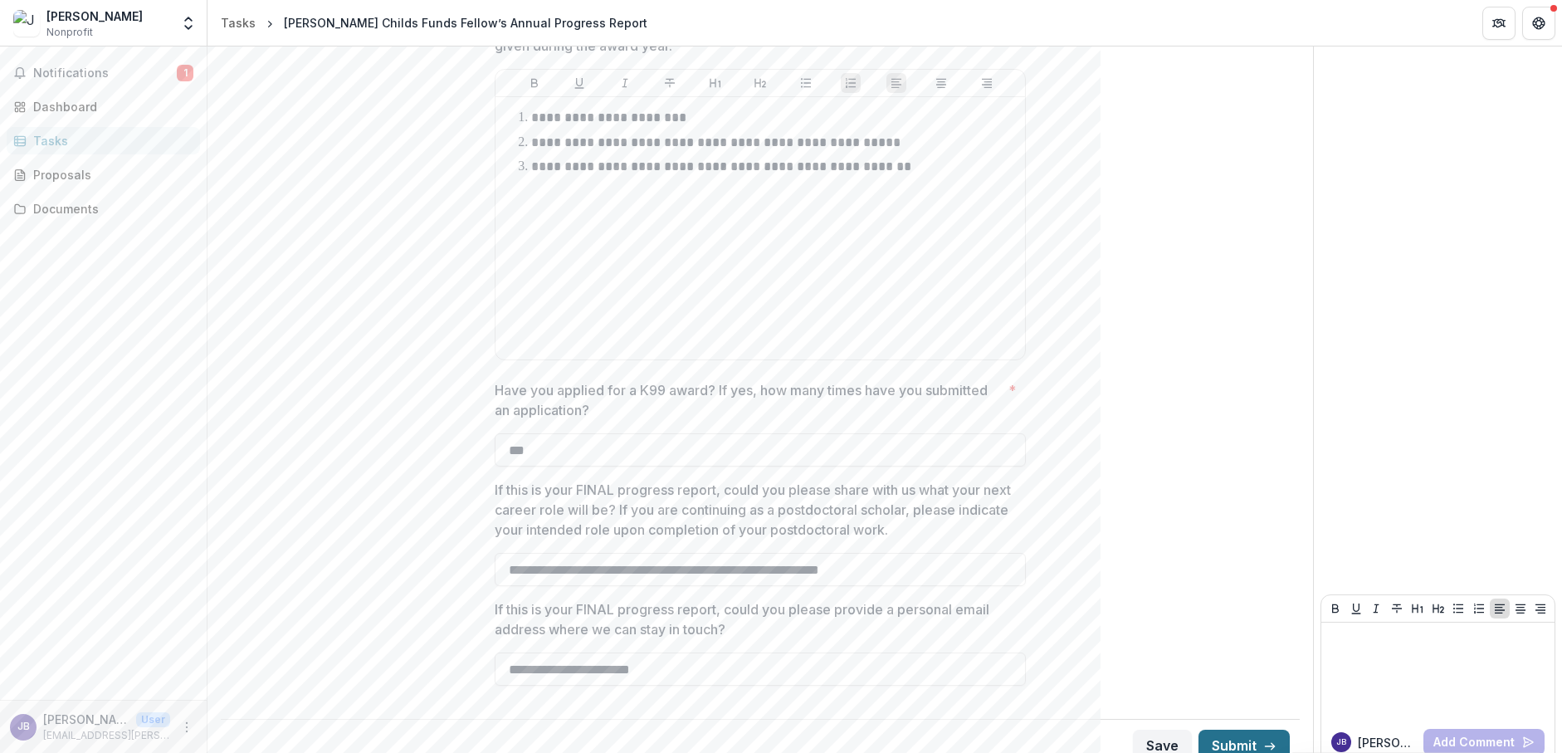
type input "**********"
click at [1239, 733] on button "Submit" at bounding box center [1243, 749] width 91 height 33
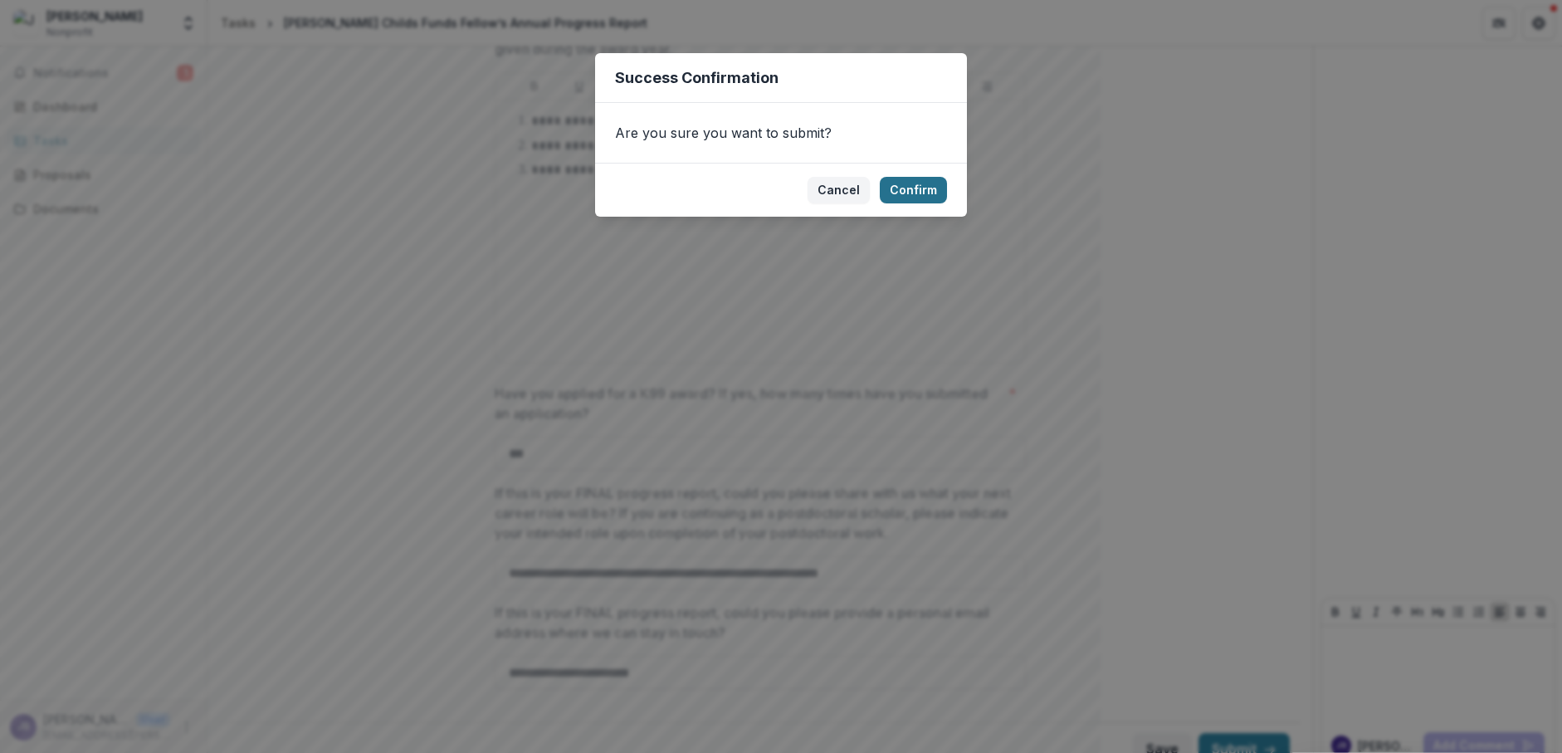
click at [914, 181] on button "Confirm" at bounding box center [913, 190] width 67 height 27
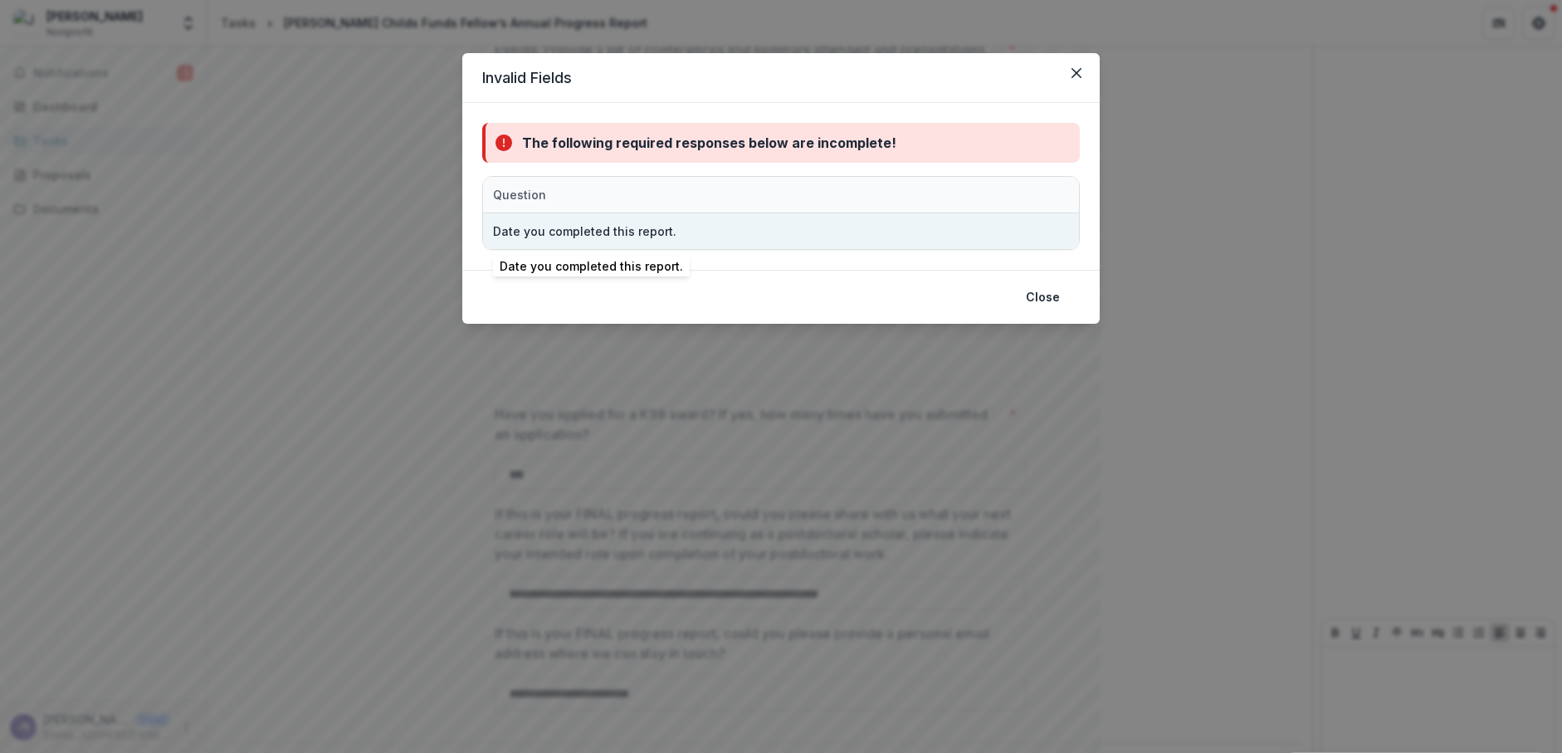
click at [700, 239] on div "Date you completed this report." at bounding box center [690, 231] width 395 height 36
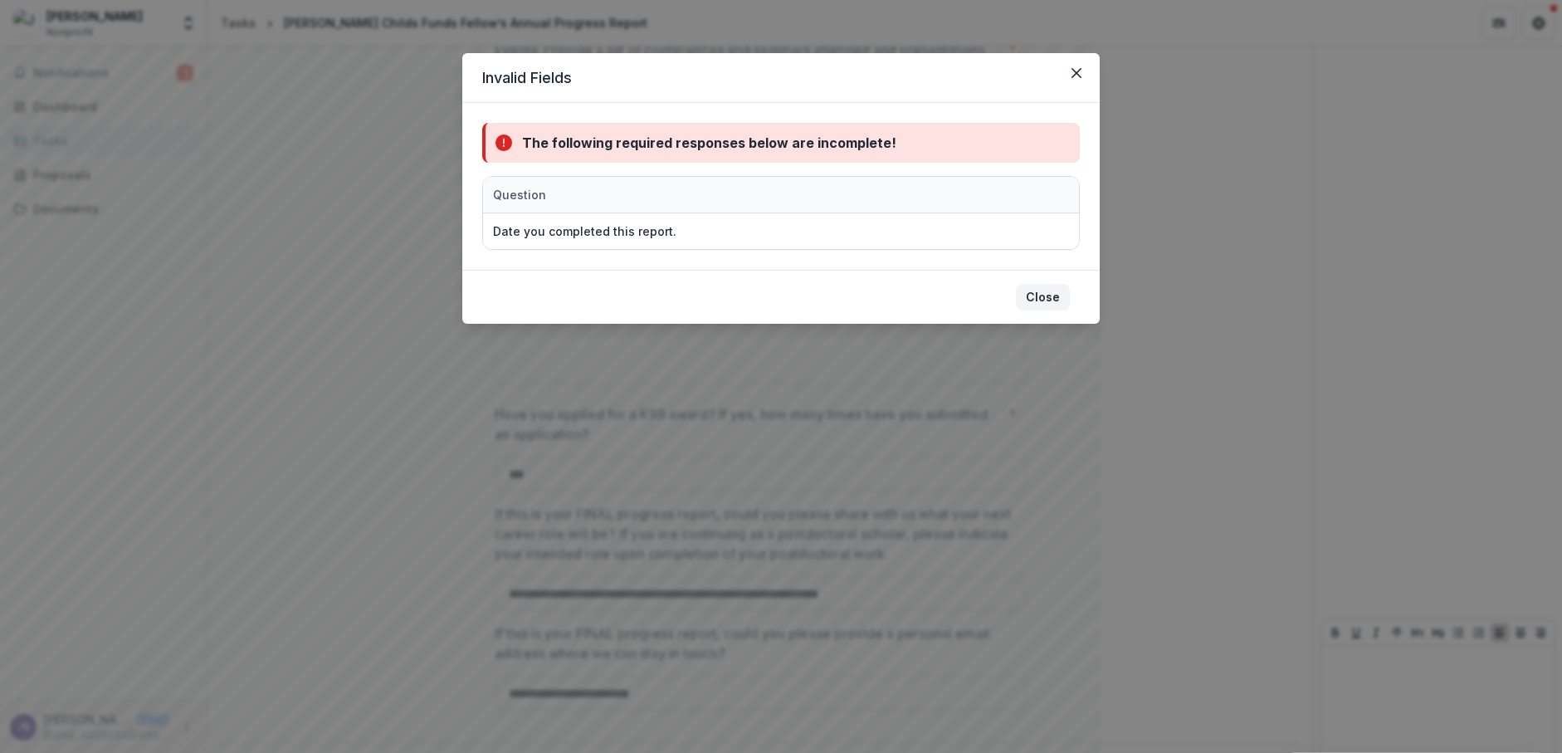
click at [1021, 297] on button "Close" at bounding box center [1043, 297] width 54 height 27
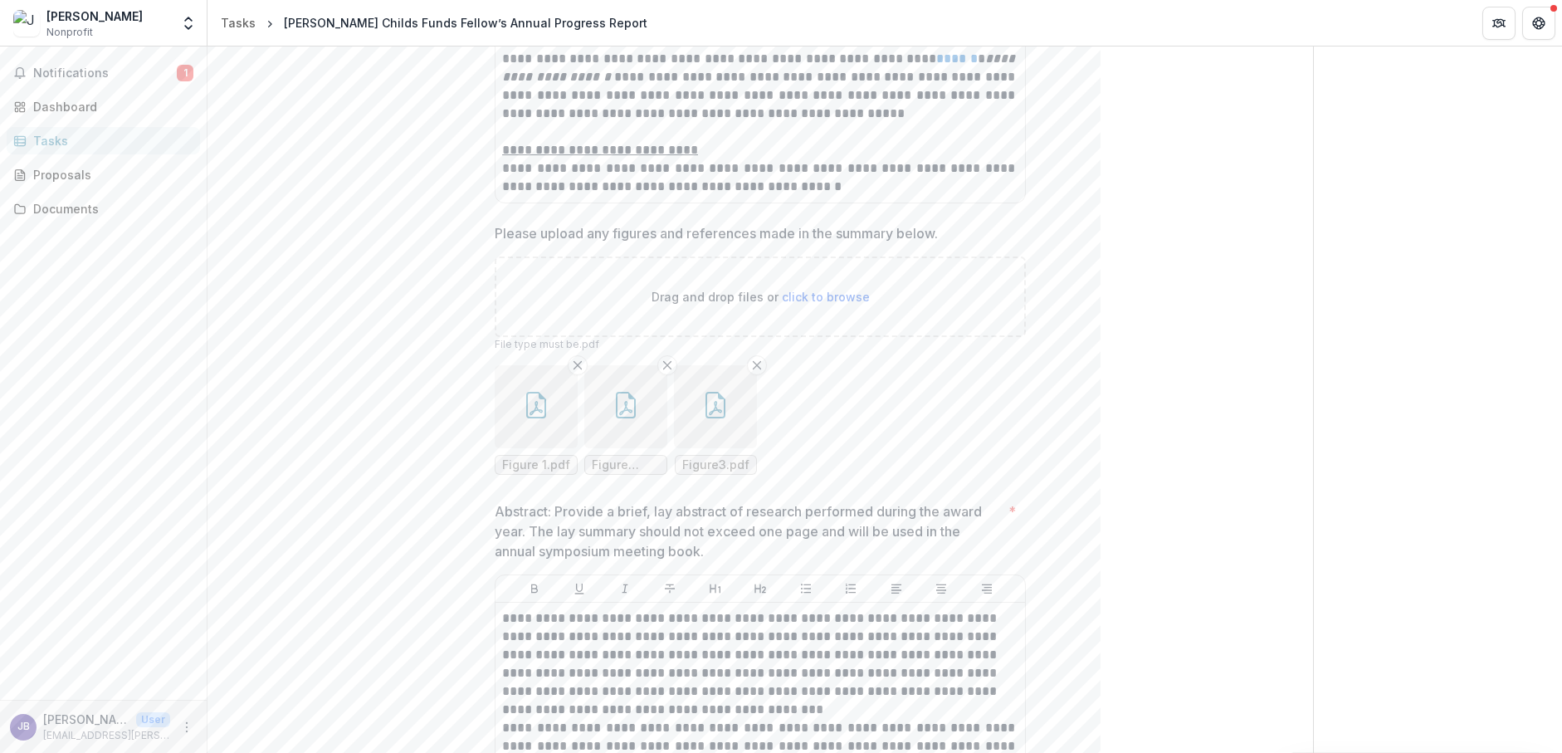
scroll to position [0, 0]
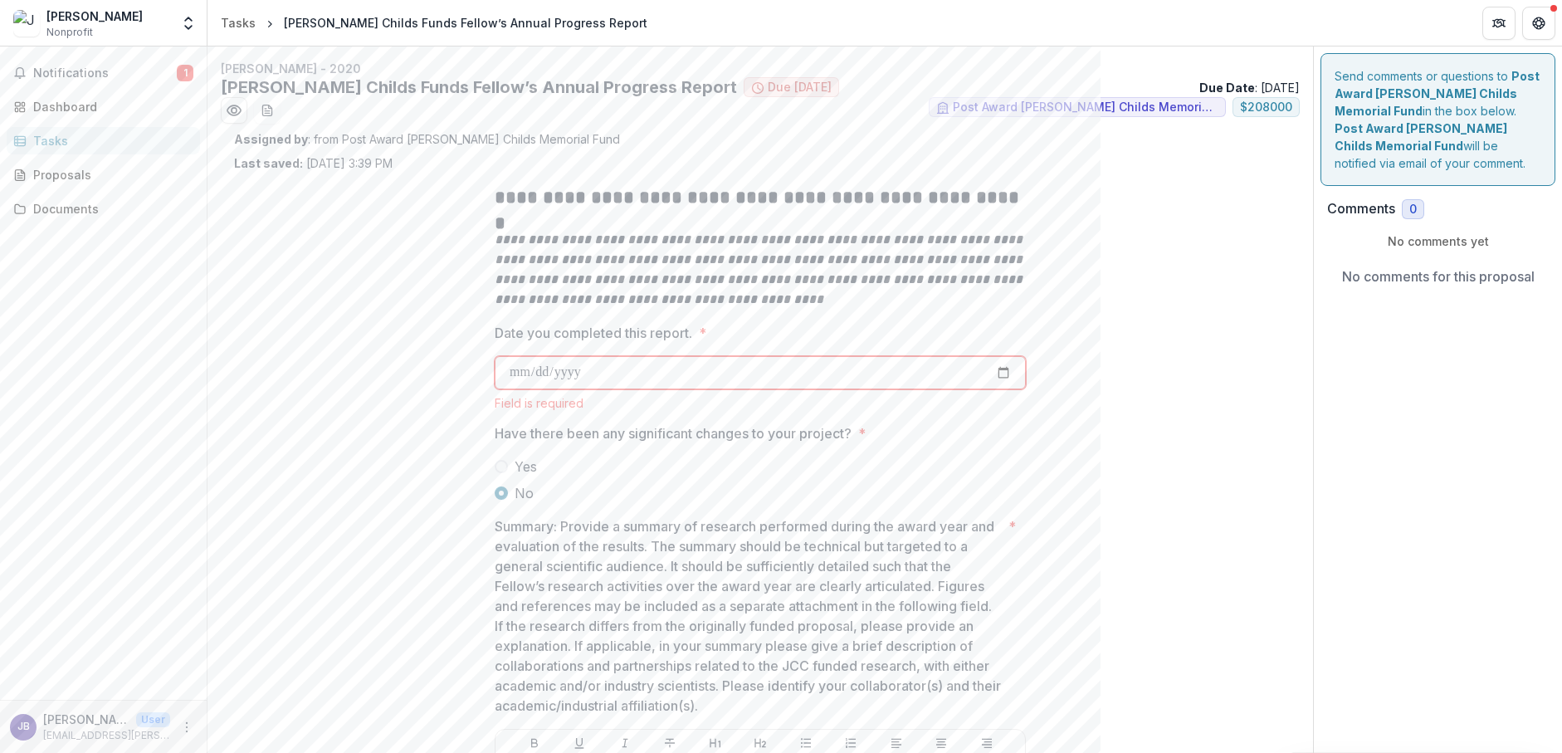
click at [518, 375] on input "Date you completed this report. *" at bounding box center [760, 372] width 531 height 33
click at [545, 377] on input "Date you completed this report. *" at bounding box center [760, 372] width 531 height 33
type input "**********"
click at [1004, 497] on label "No" at bounding box center [760, 493] width 531 height 20
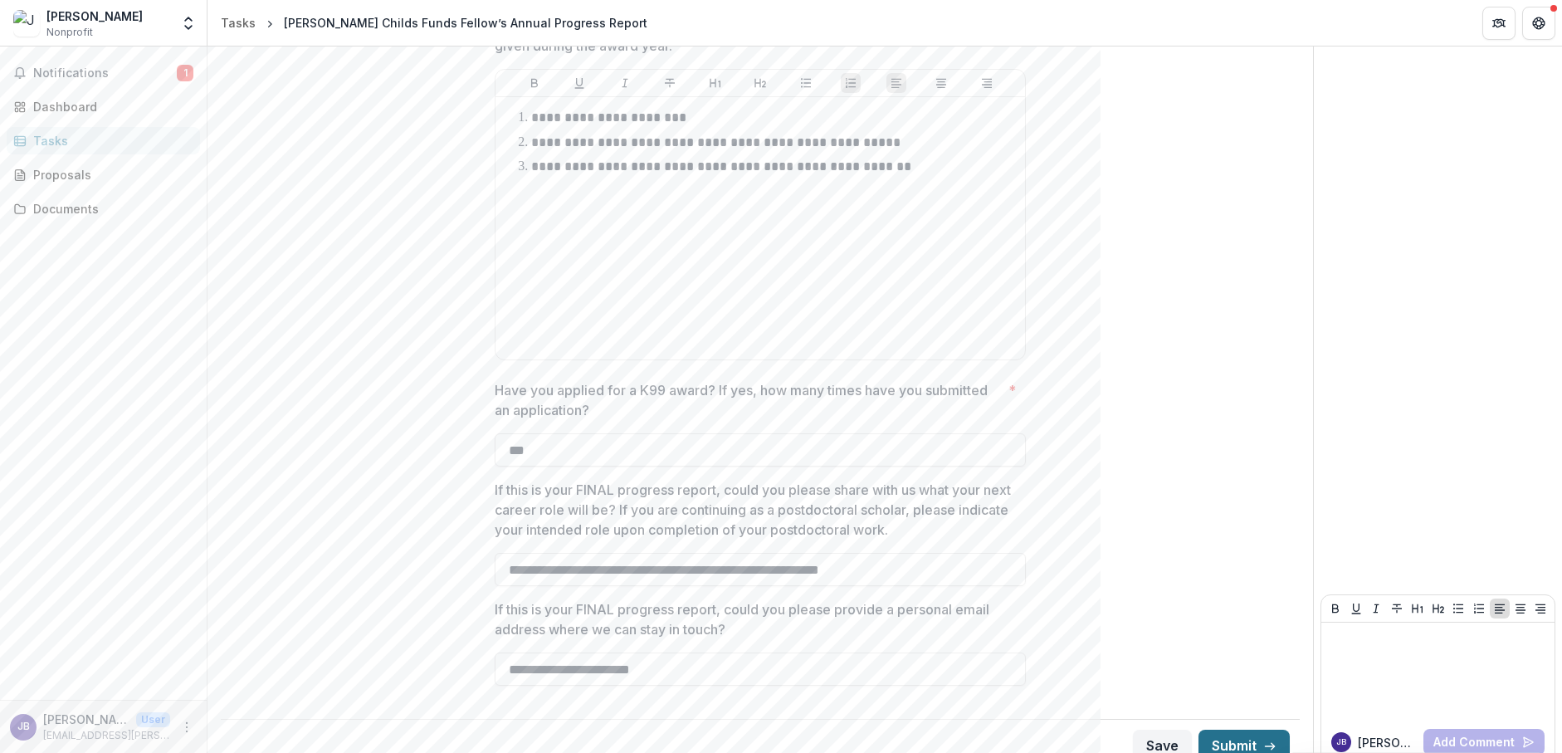
click at [1271, 730] on button "Submit" at bounding box center [1243, 745] width 91 height 33
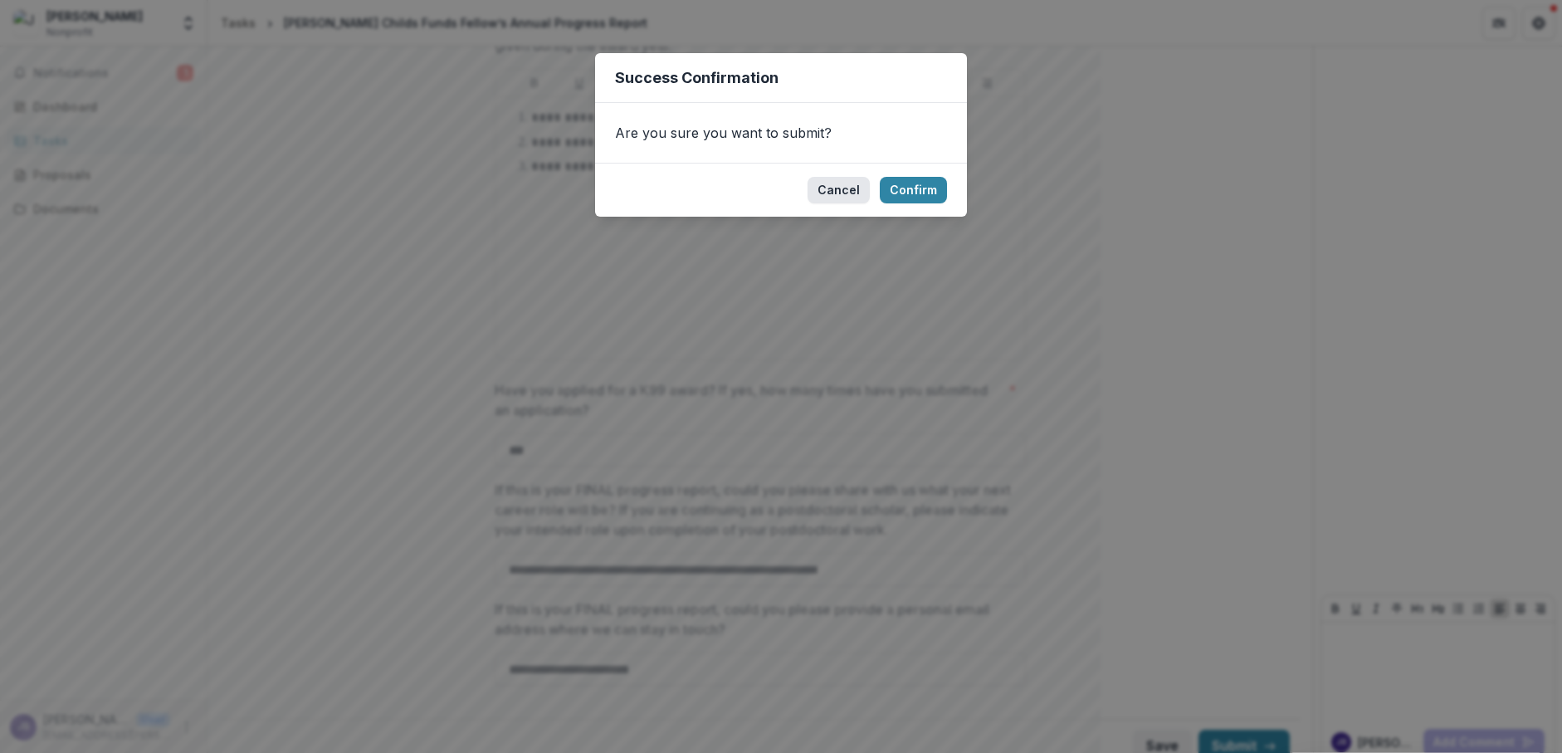
drag, startPoint x: 936, startPoint y: 192, endPoint x: 835, endPoint y: 201, distance: 101.6
click at [835, 201] on footer "Cancel Confirm" at bounding box center [781, 190] width 372 height 54
click at [907, 190] on button "Confirm" at bounding box center [913, 190] width 67 height 27
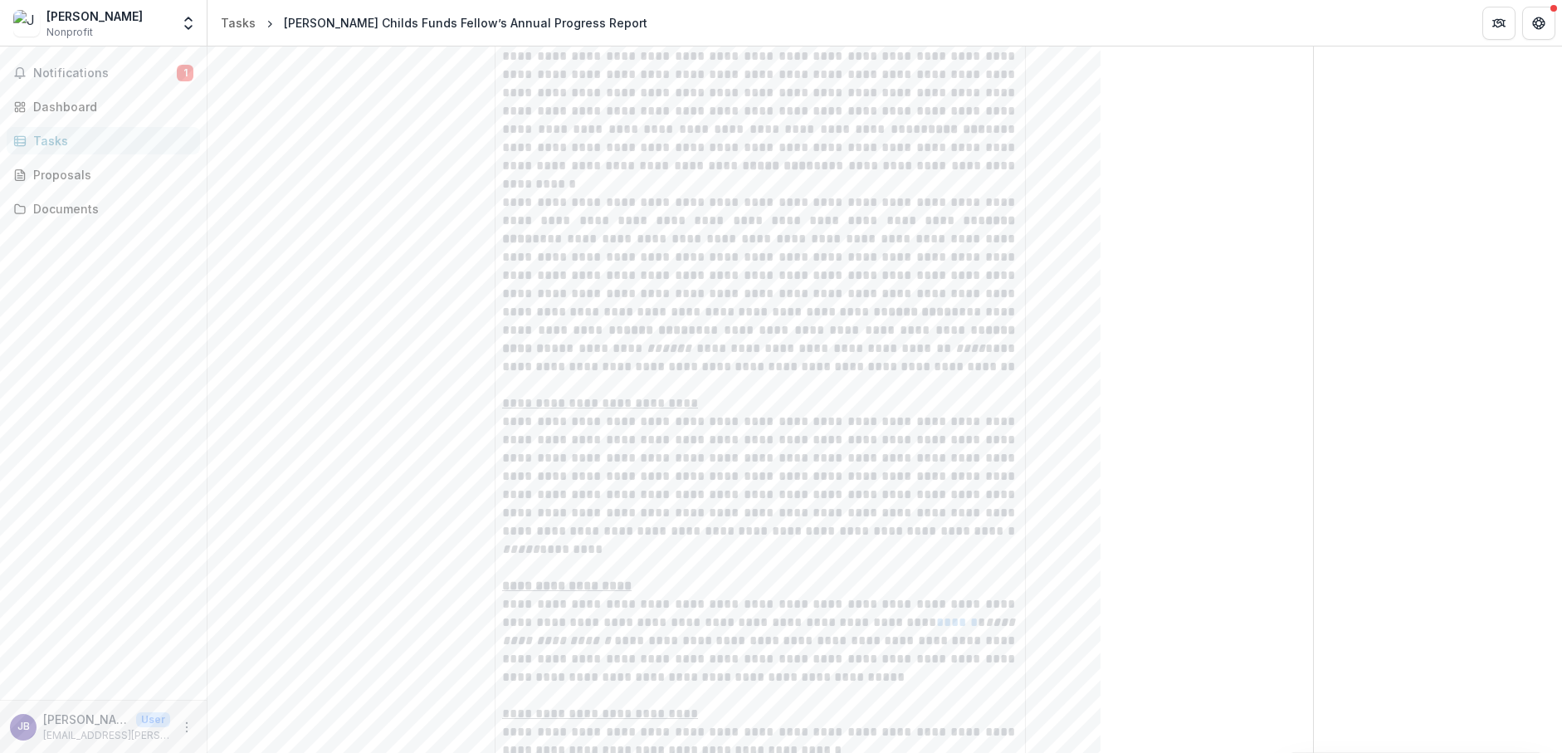
scroll to position [1191, 0]
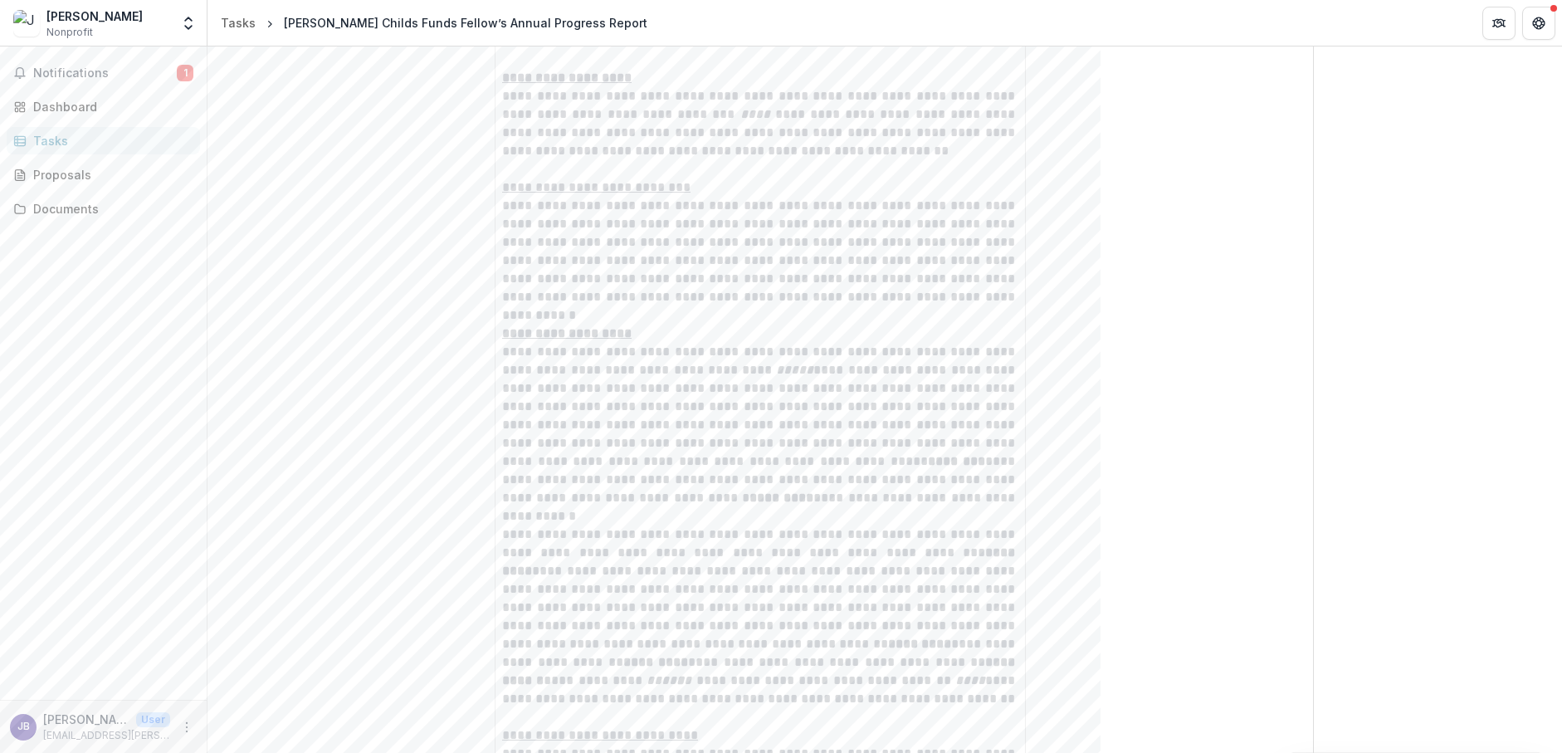
click at [118, 148] on div "Tasks" at bounding box center [110, 140] width 154 height 17
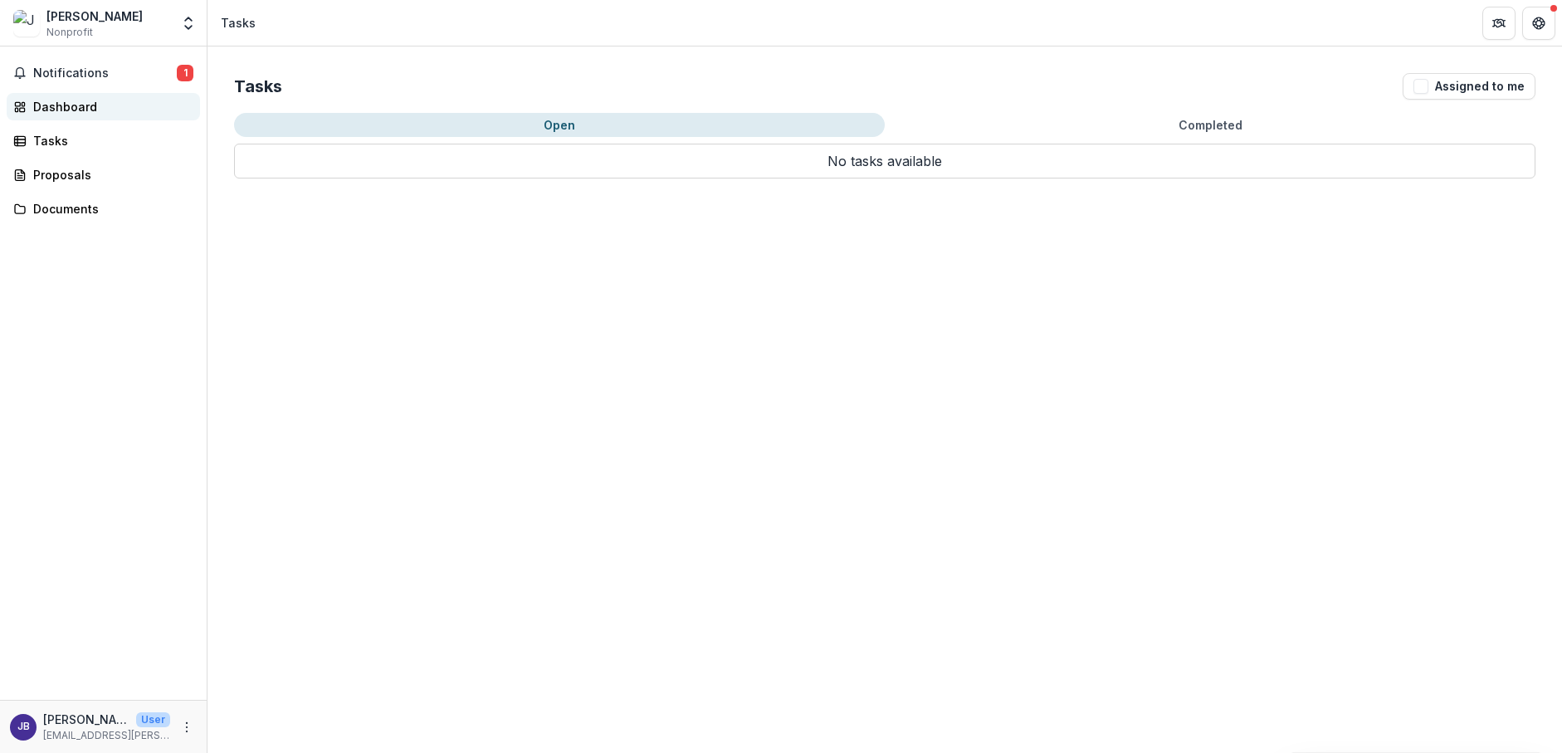
click at [100, 115] on link "Dashboard" at bounding box center [103, 106] width 193 height 27
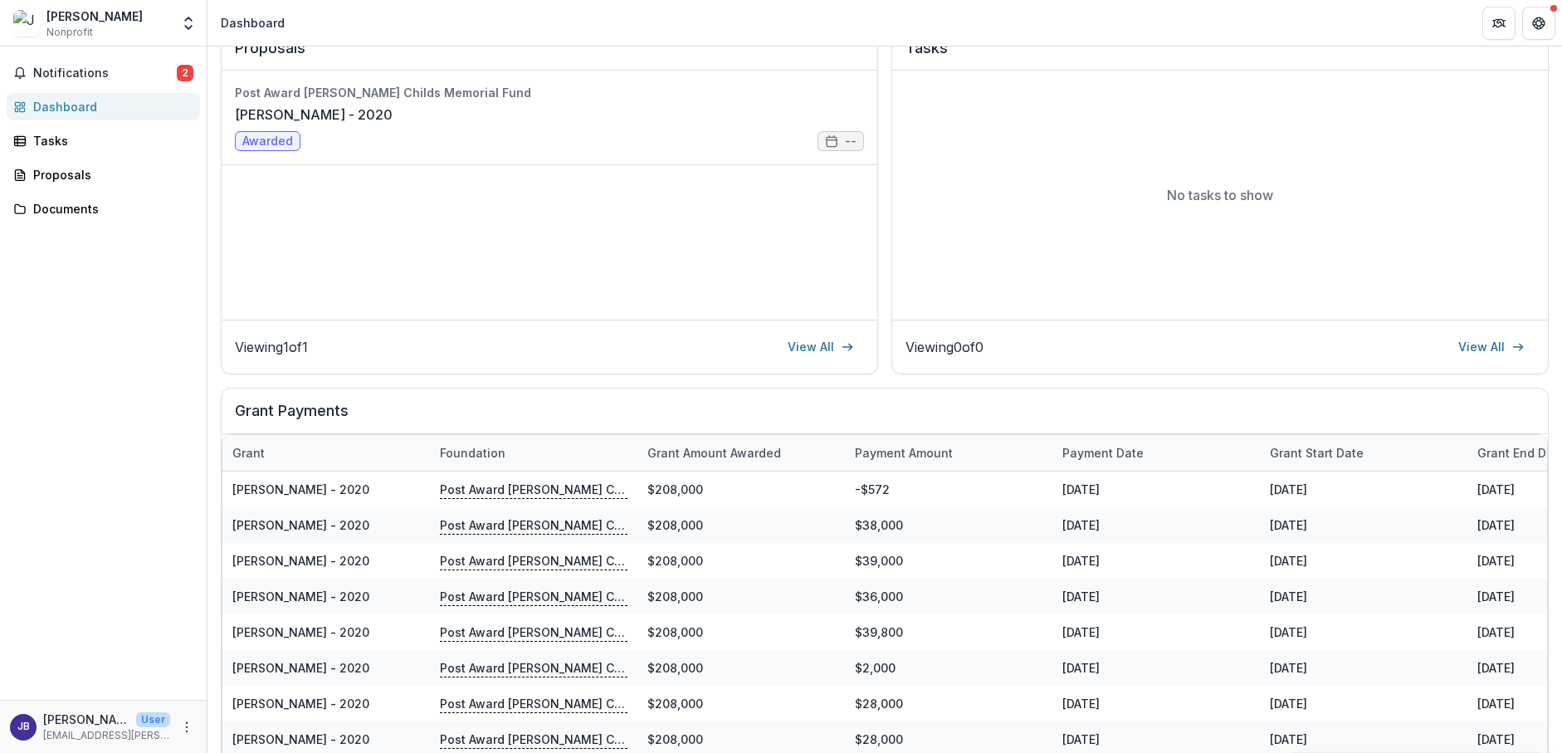
scroll to position [224, 0]
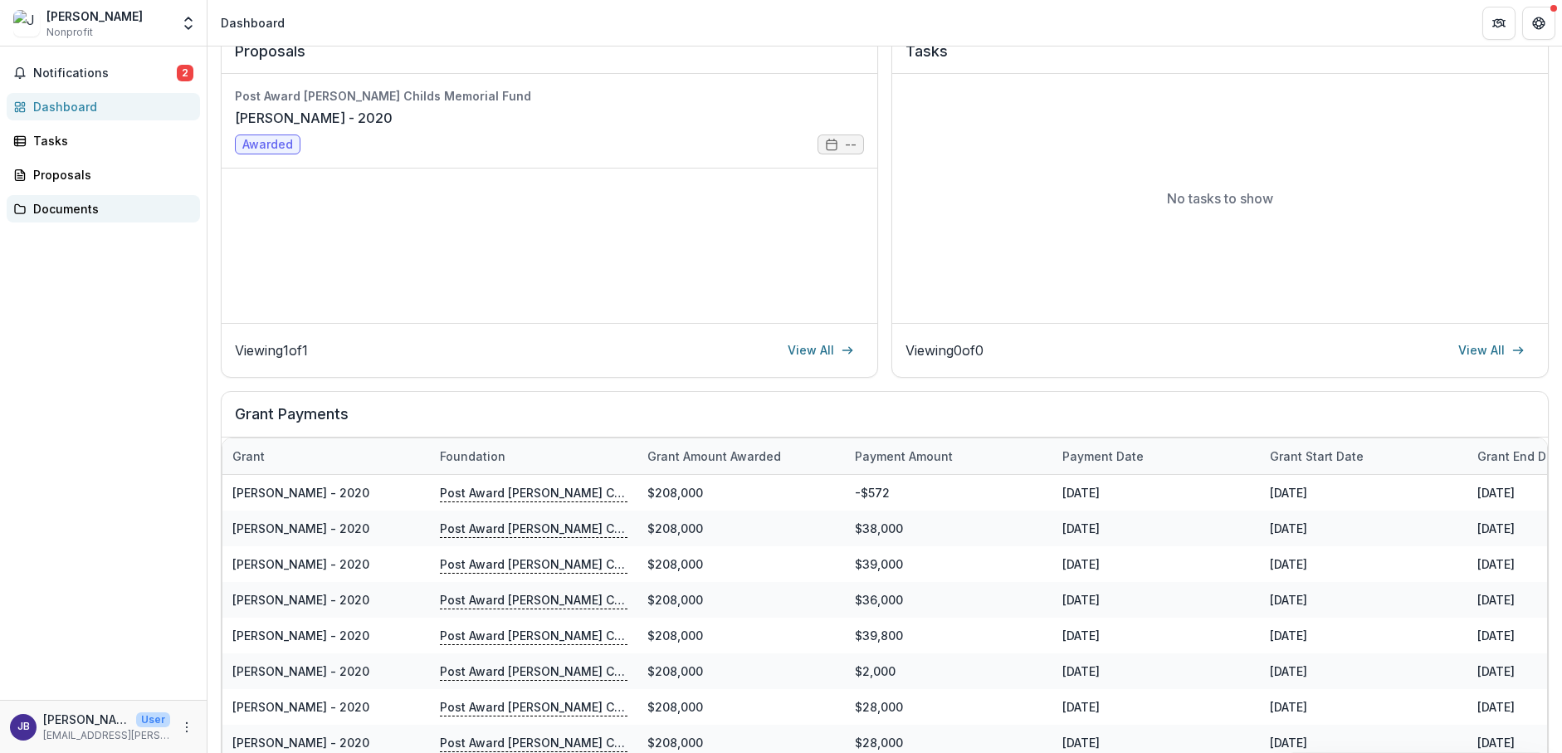
click at [64, 222] on link "Documents" at bounding box center [103, 208] width 193 height 27
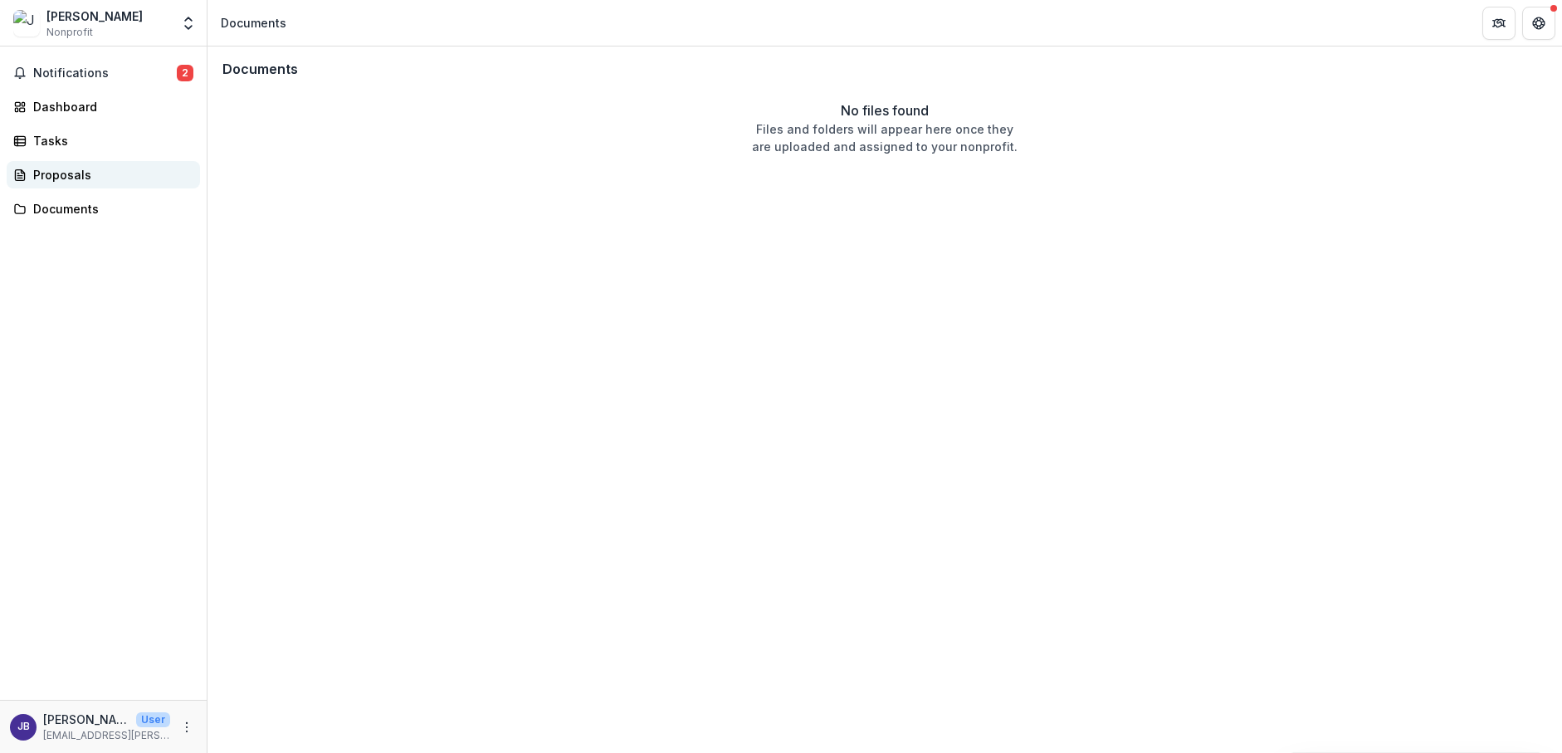
click at [52, 173] on div "Proposals" at bounding box center [110, 174] width 154 height 17
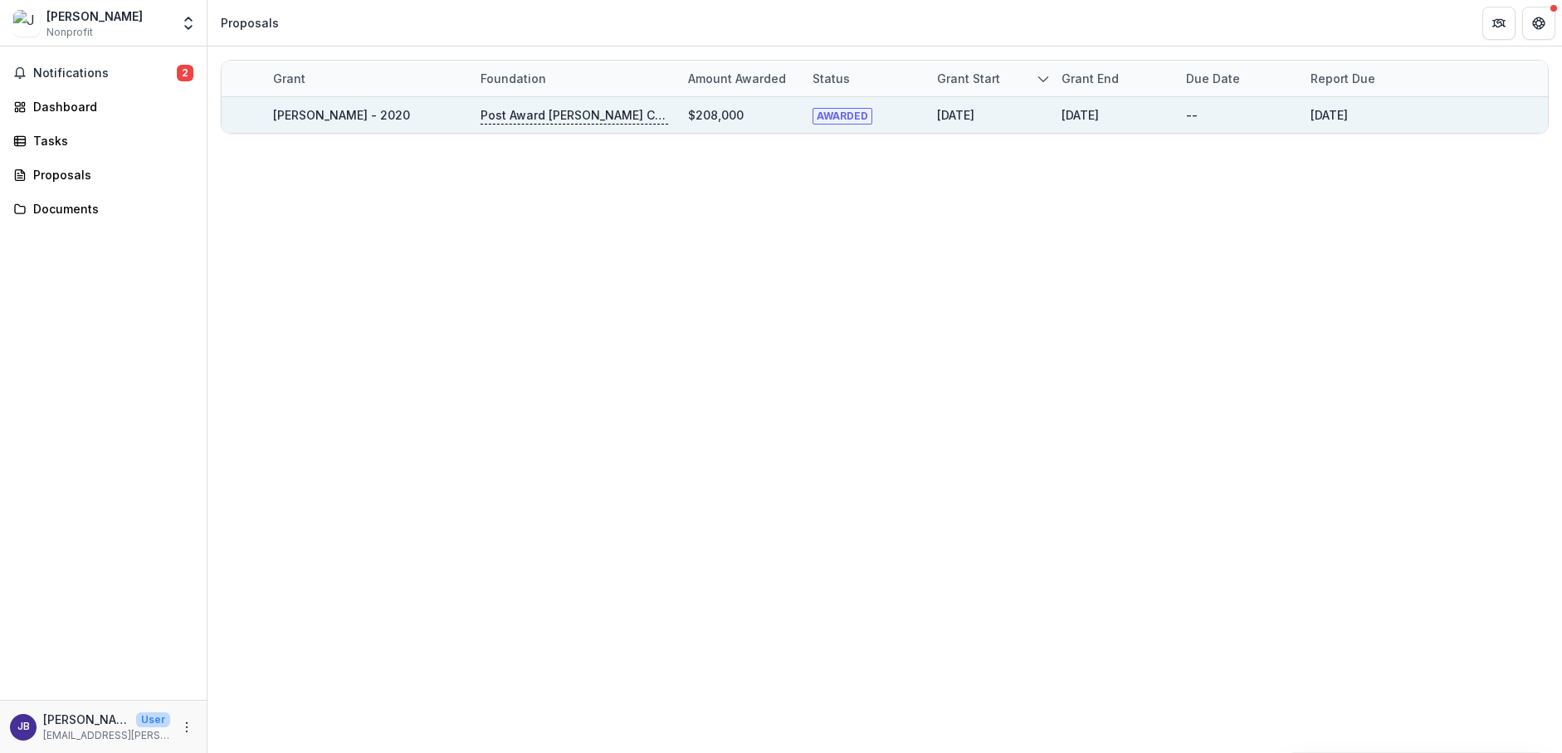
click at [584, 113] on p "Post Award [PERSON_NAME] Childs Memorial Fund" at bounding box center [574, 115] width 188 height 18
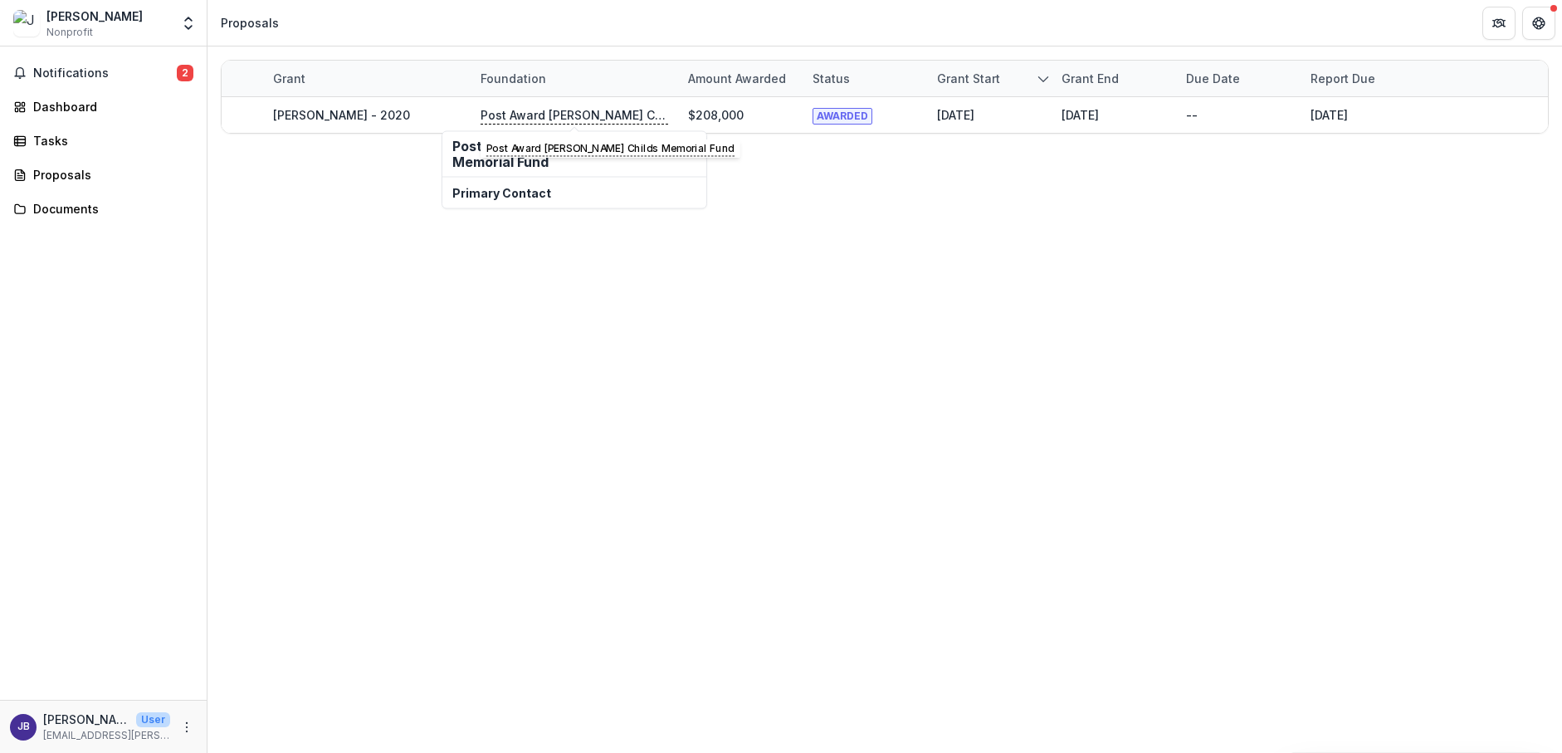
click at [495, 163] on h2 "Post Award [PERSON_NAME] Childs Memorial Fund" at bounding box center [574, 155] width 244 height 32
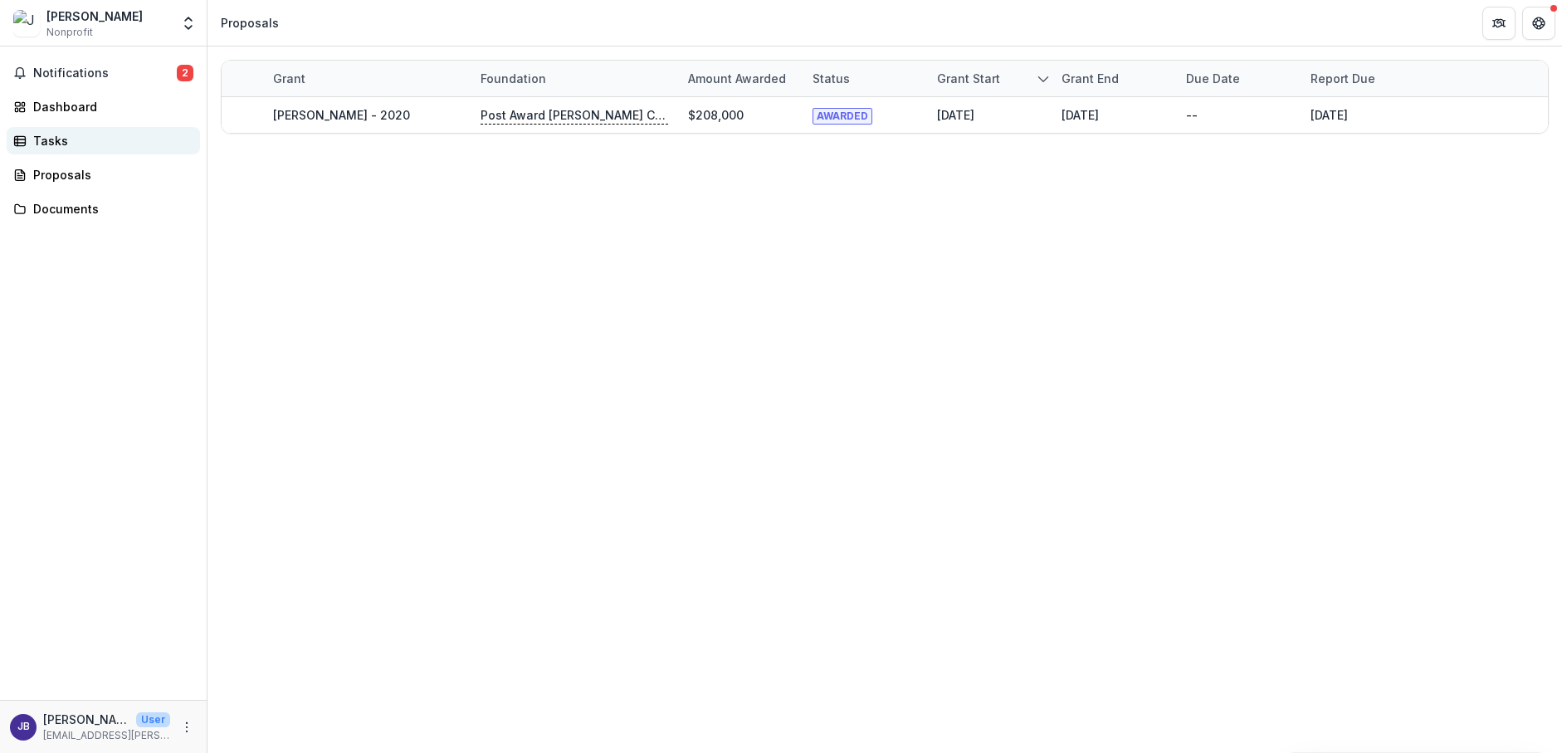
click at [88, 145] on div "Tasks" at bounding box center [110, 140] width 154 height 17
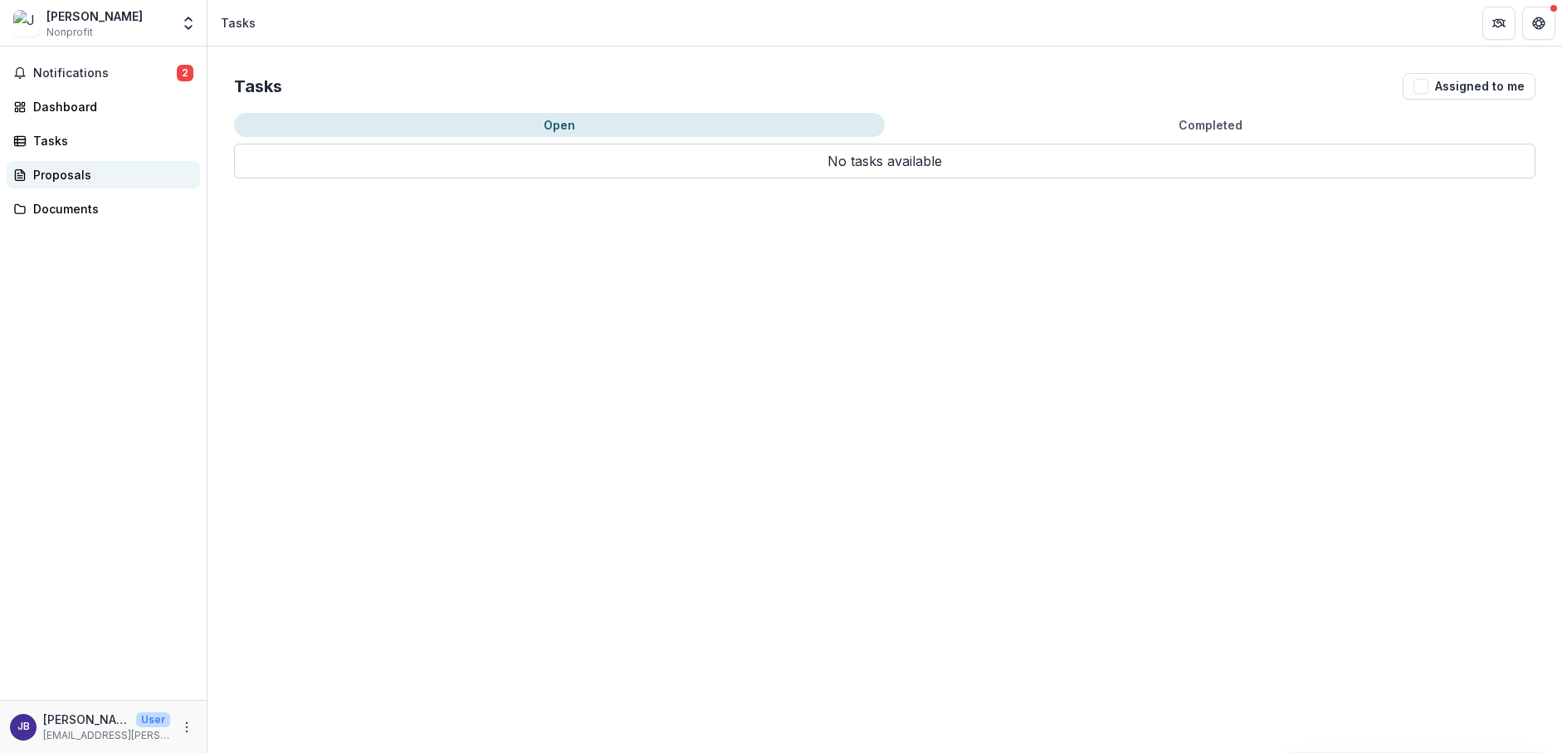
click at [80, 169] on div "Proposals" at bounding box center [110, 174] width 154 height 17
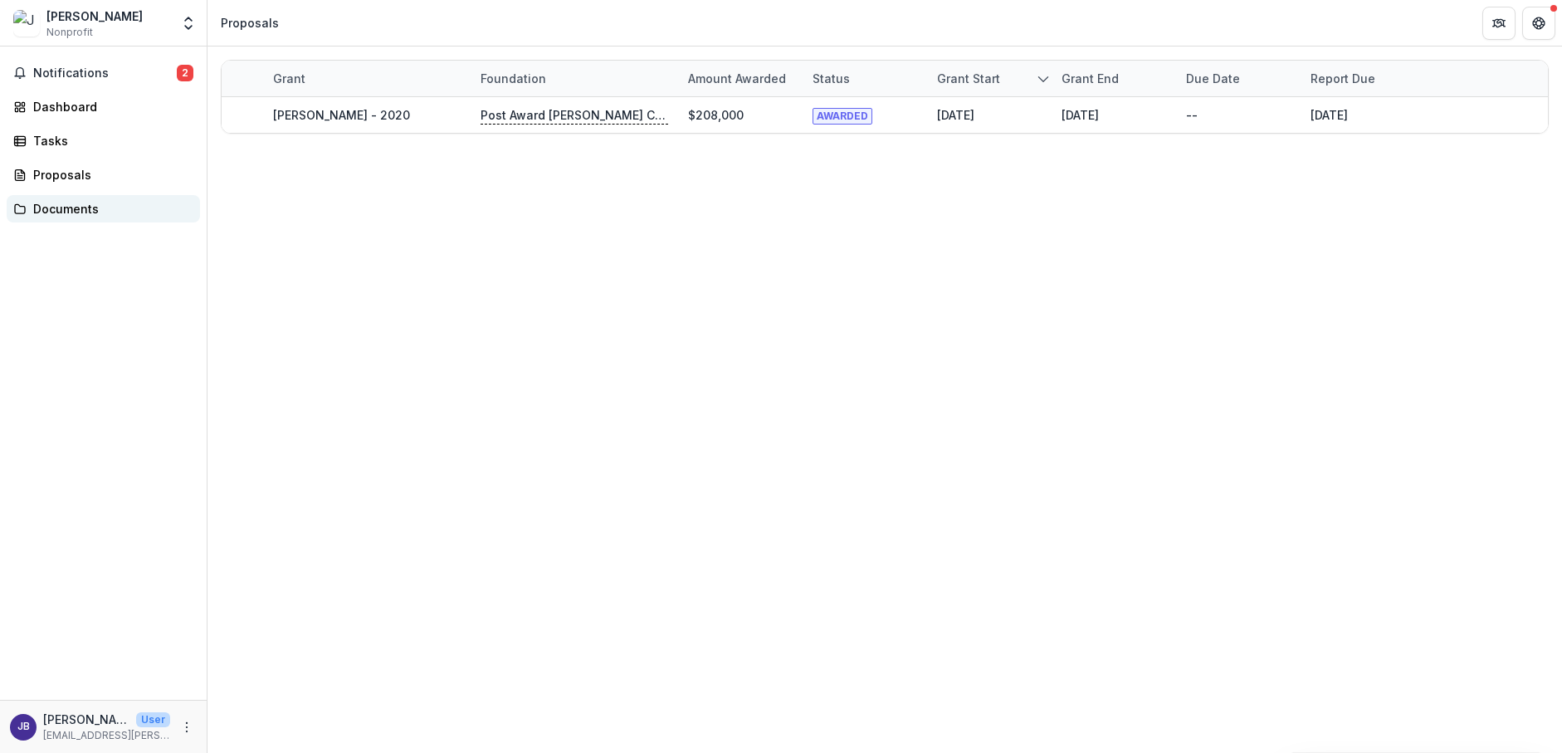
click at [86, 221] on link "Documents" at bounding box center [103, 208] width 193 height 27
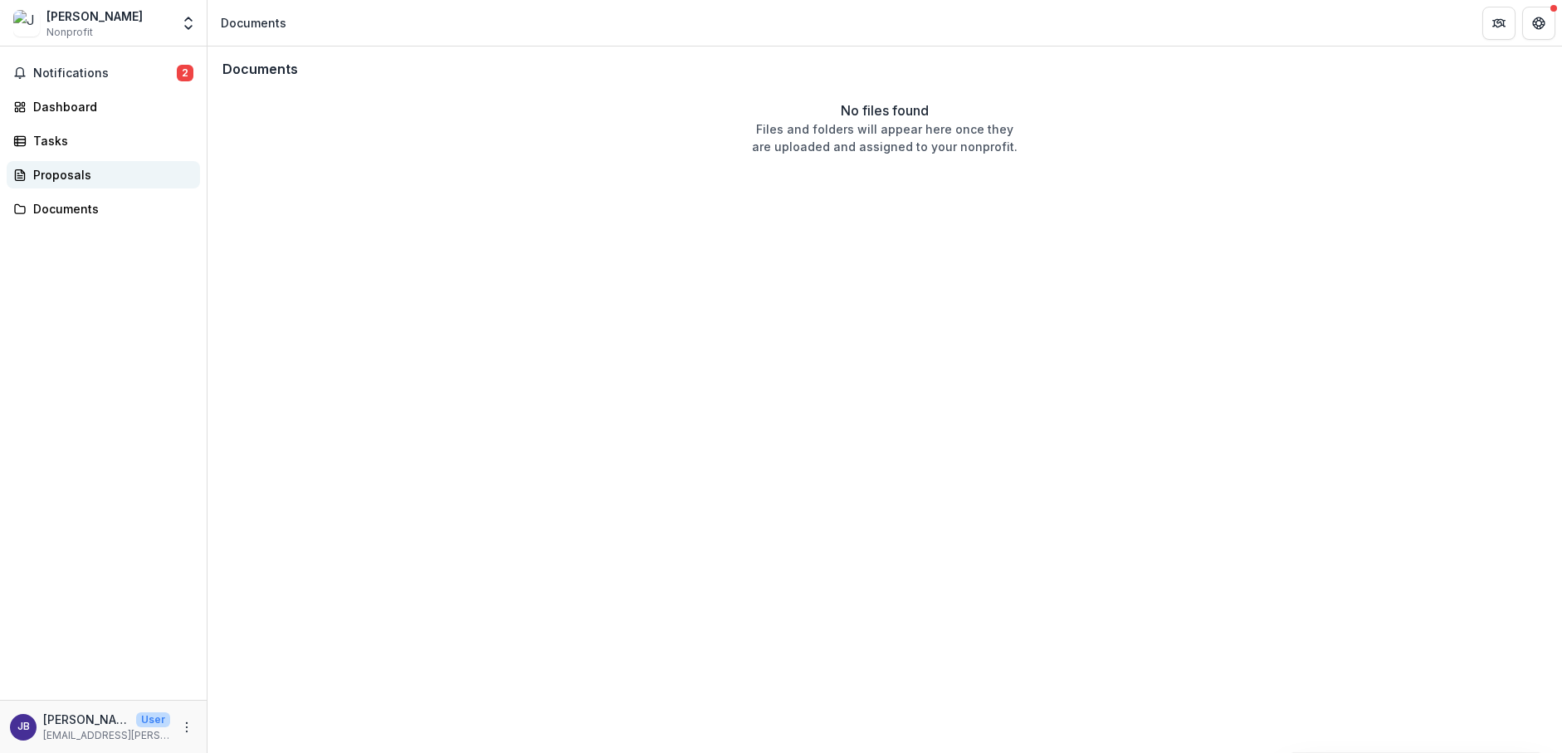
click at [72, 163] on link "Proposals" at bounding box center [103, 174] width 193 height 27
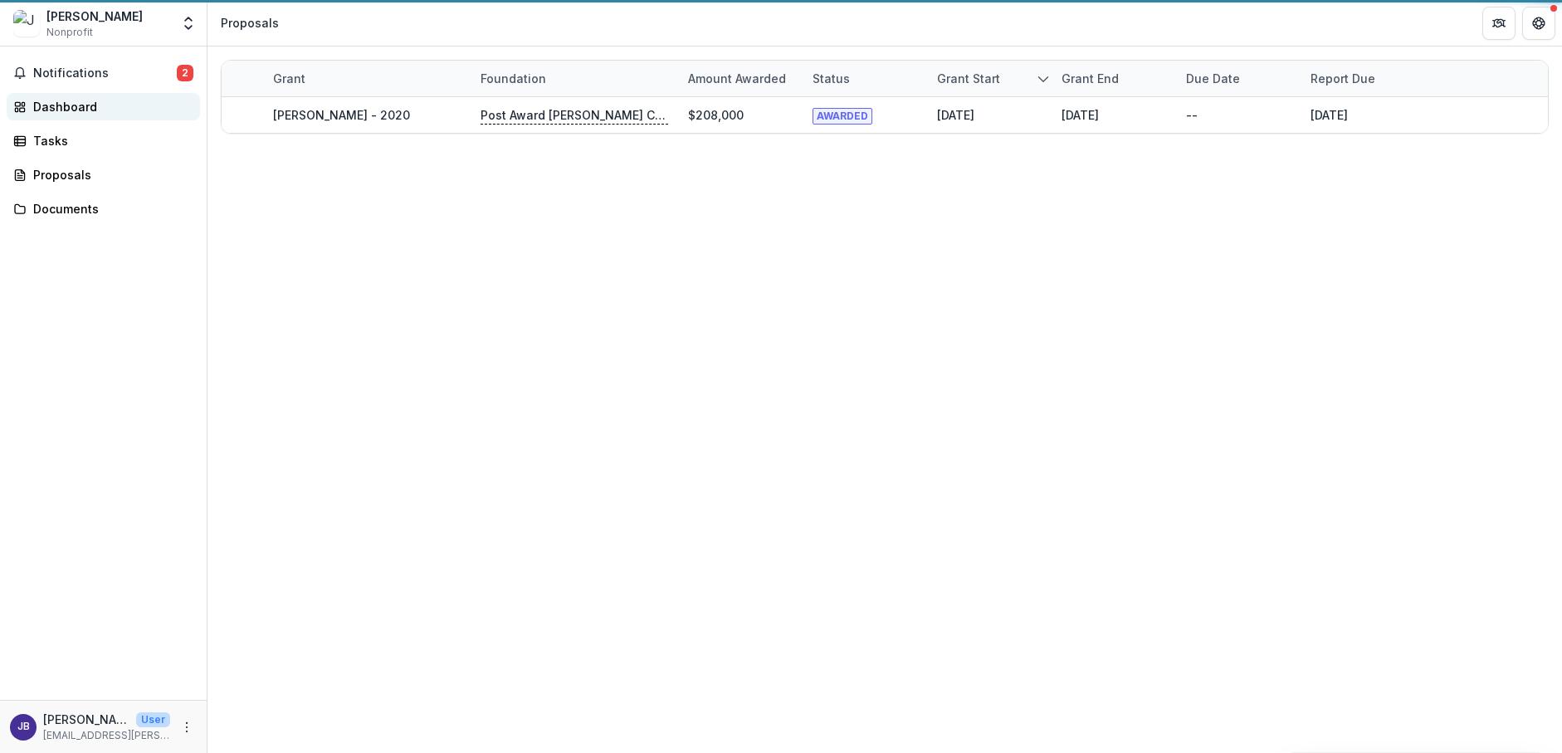
click at [84, 110] on div "Dashboard" at bounding box center [110, 106] width 154 height 17
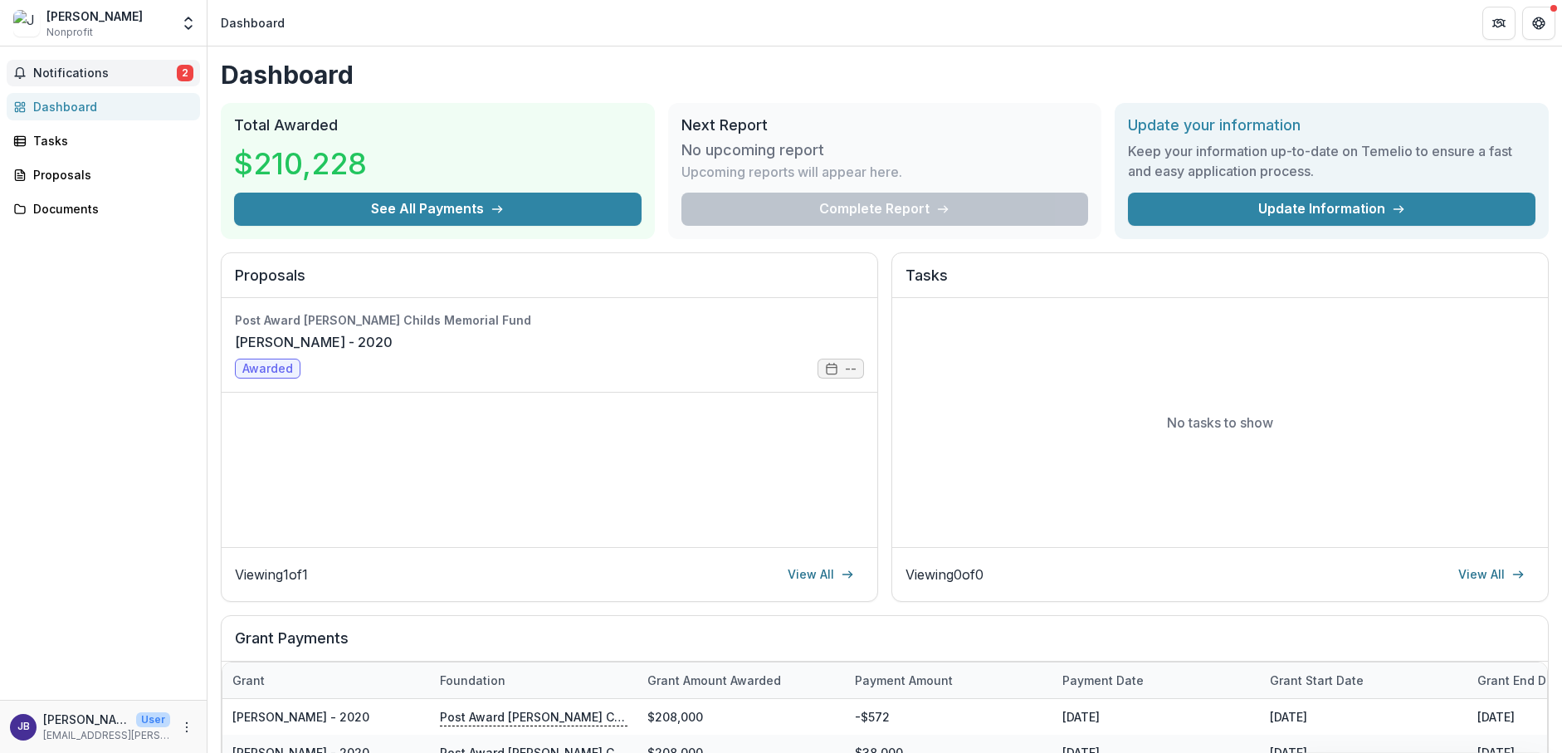
click at [86, 72] on span "Notifications" at bounding box center [105, 73] width 144 height 14
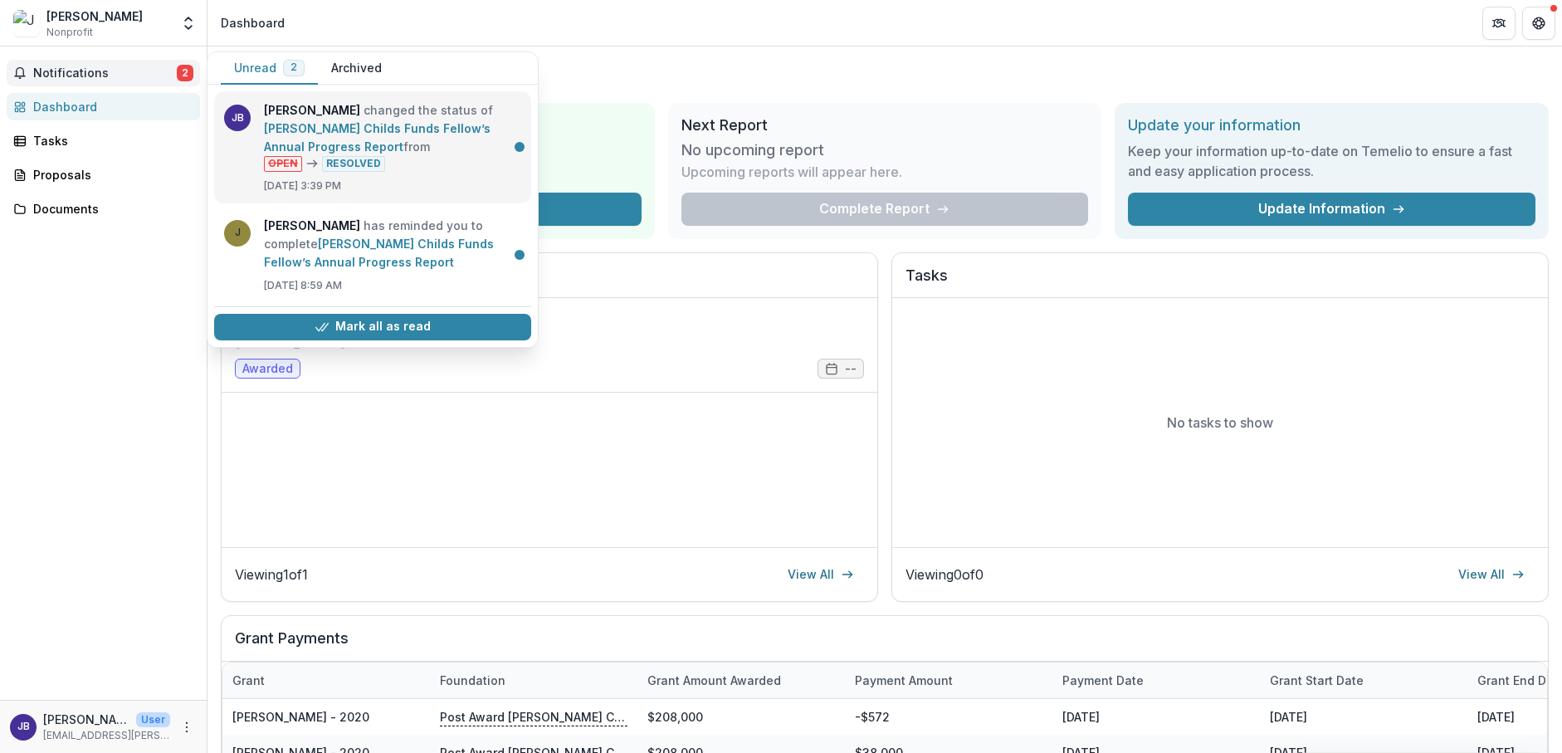
click at [334, 139] on link "[PERSON_NAME] Childs Funds Fellow’s Annual Progress Report" at bounding box center [377, 137] width 227 height 32
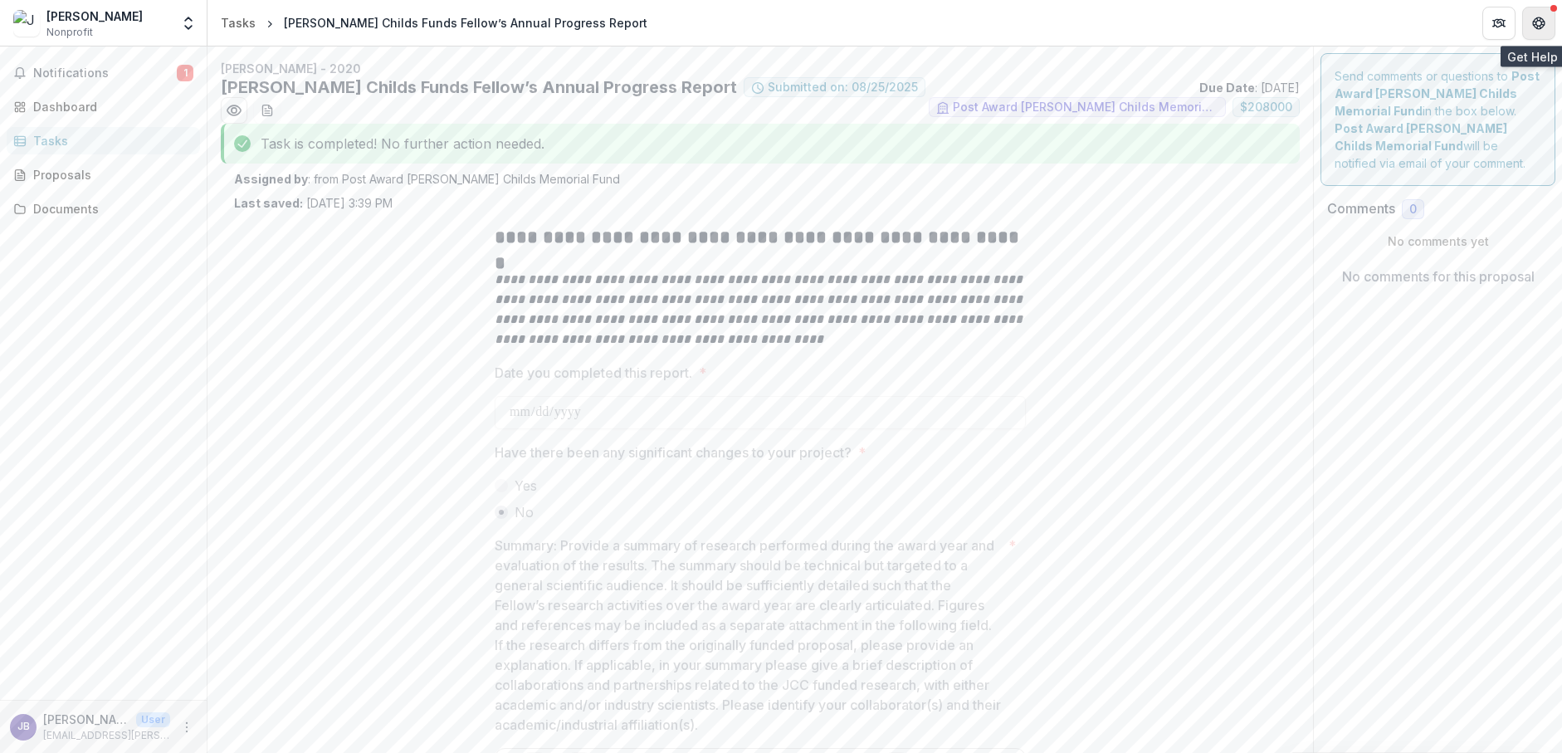
click at [1539, 23] on icon "Get Help" at bounding box center [1538, 23] width 13 height 13
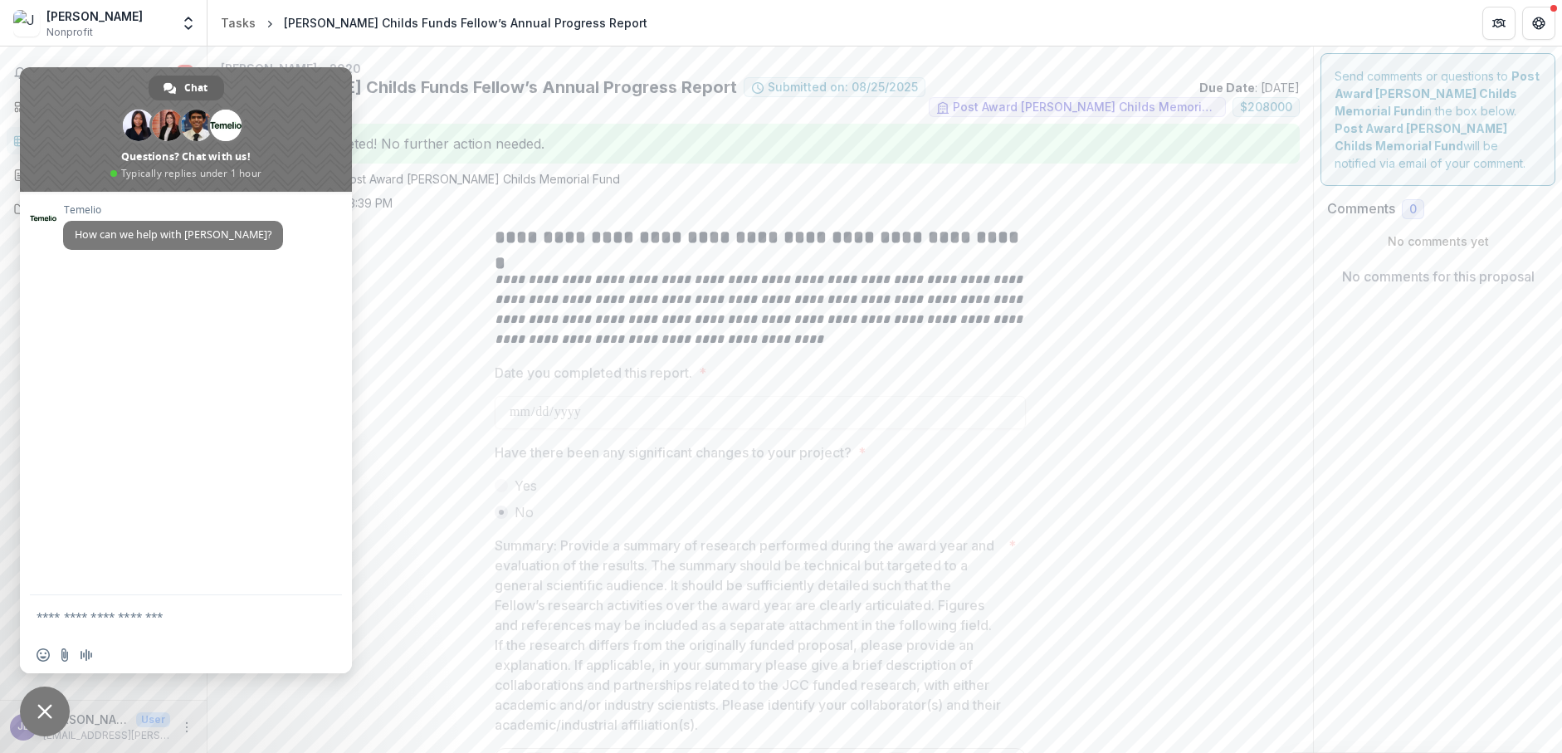
click at [802, 480] on label "Yes" at bounding box center [760, 485] width 531 height 20
click at [61, 702] on span "Close chat" at bounding box center [45, 711] width 50 height 50
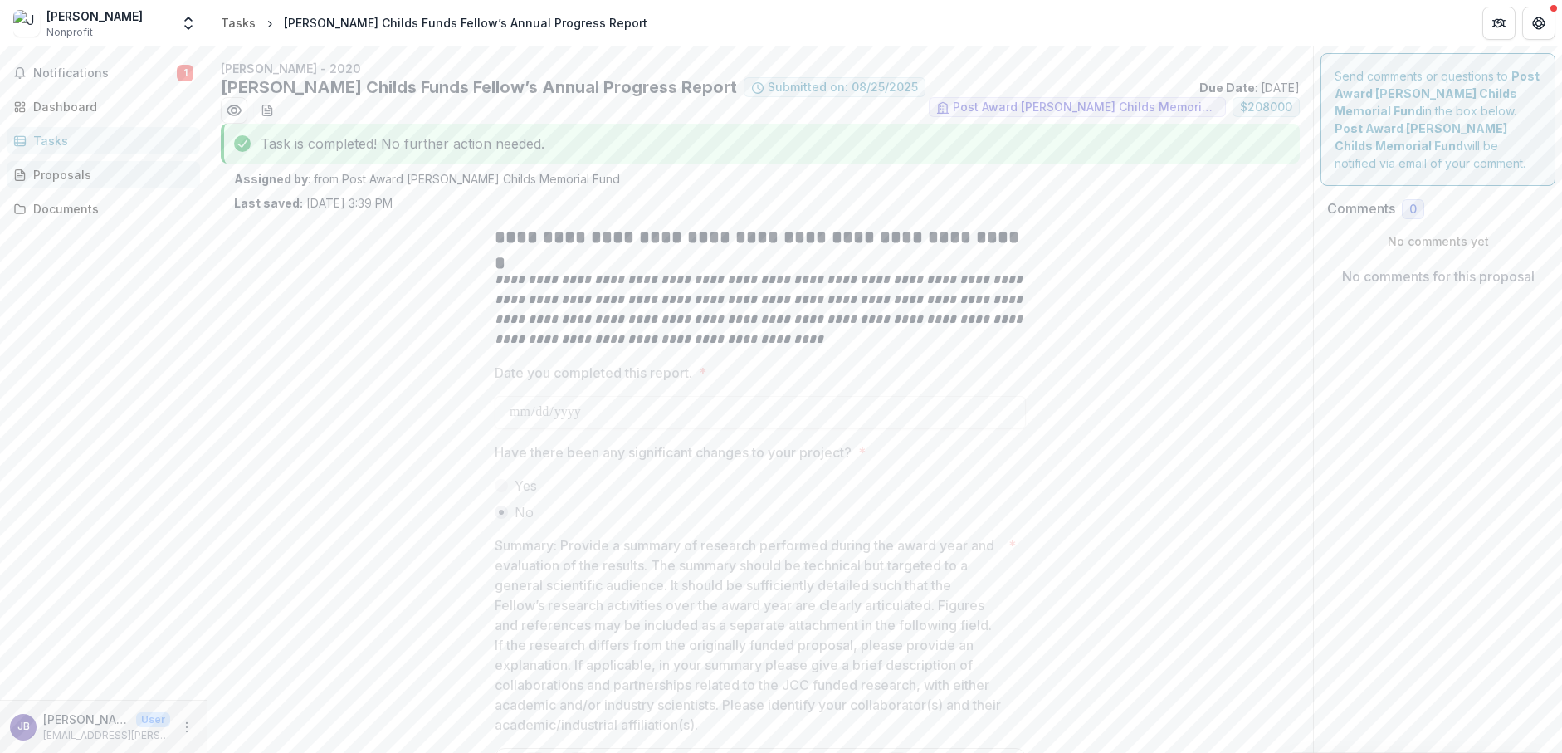
click at [82, 178] on div "Proposals" at bounding box center [110, 174] width 154 height 17
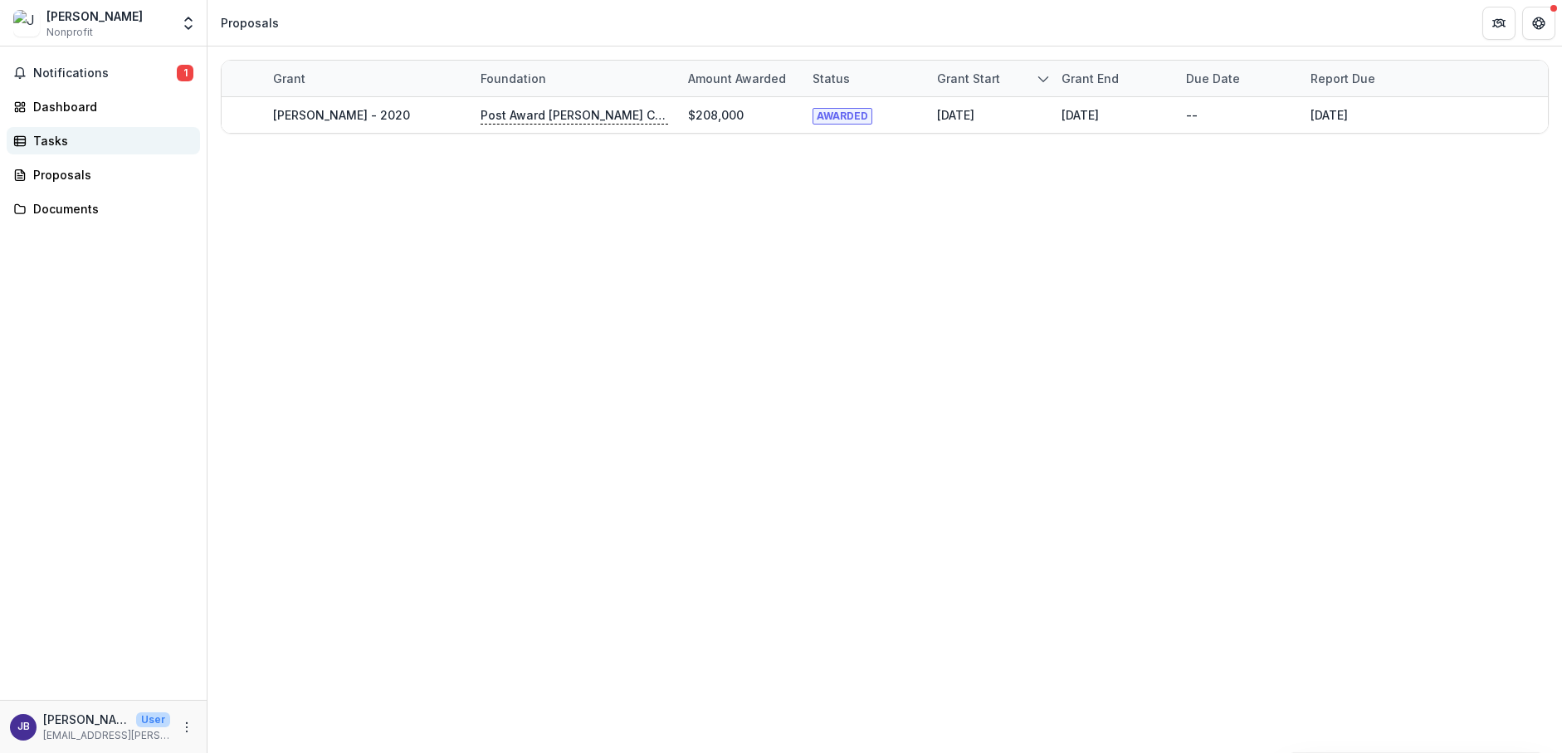
click at [86, 148] on div "Tasks" at bounding box center [110, 140] width 154 height 17
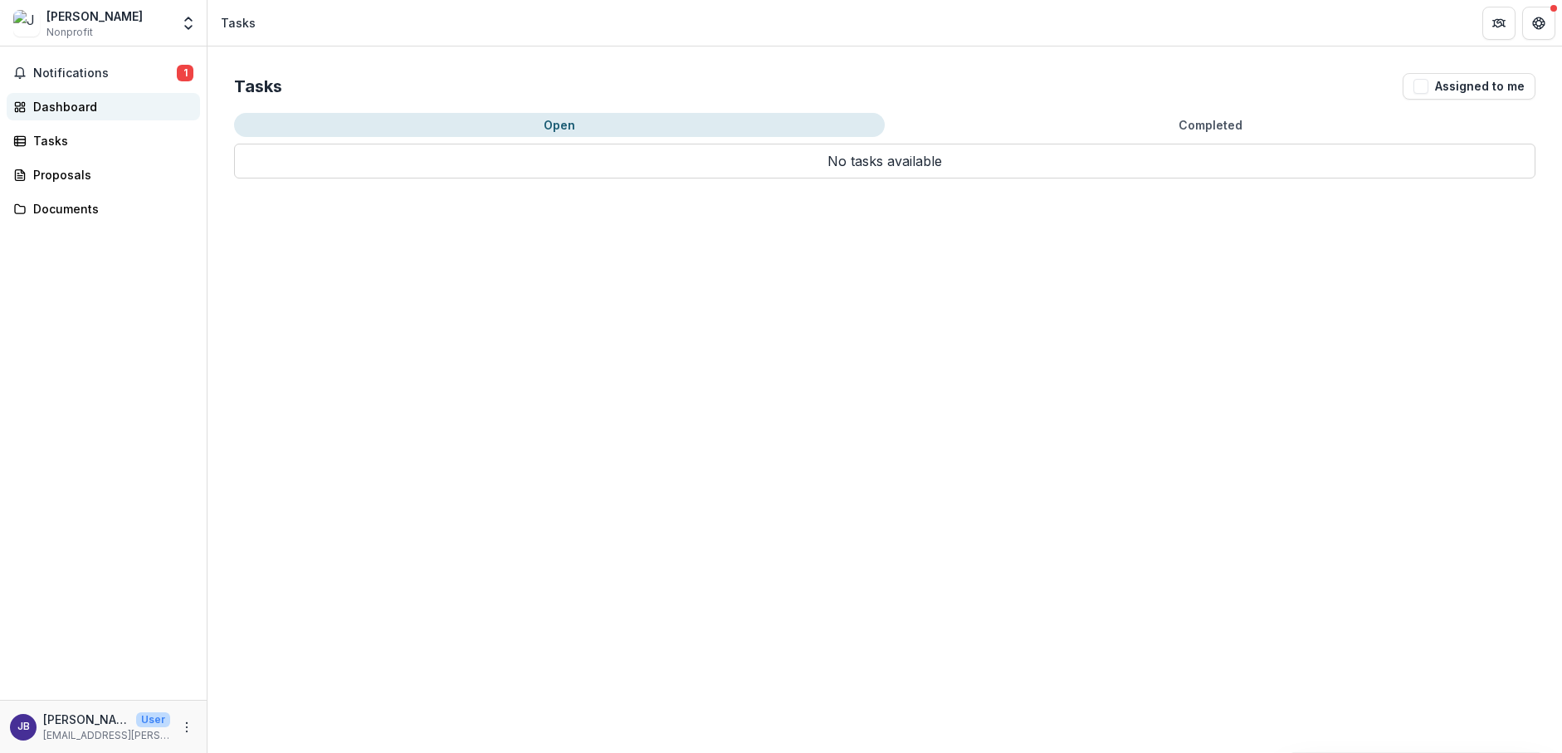
click at [102, 104] on div "Dashboard" at bounding box center [110, 106] width 154 height 17
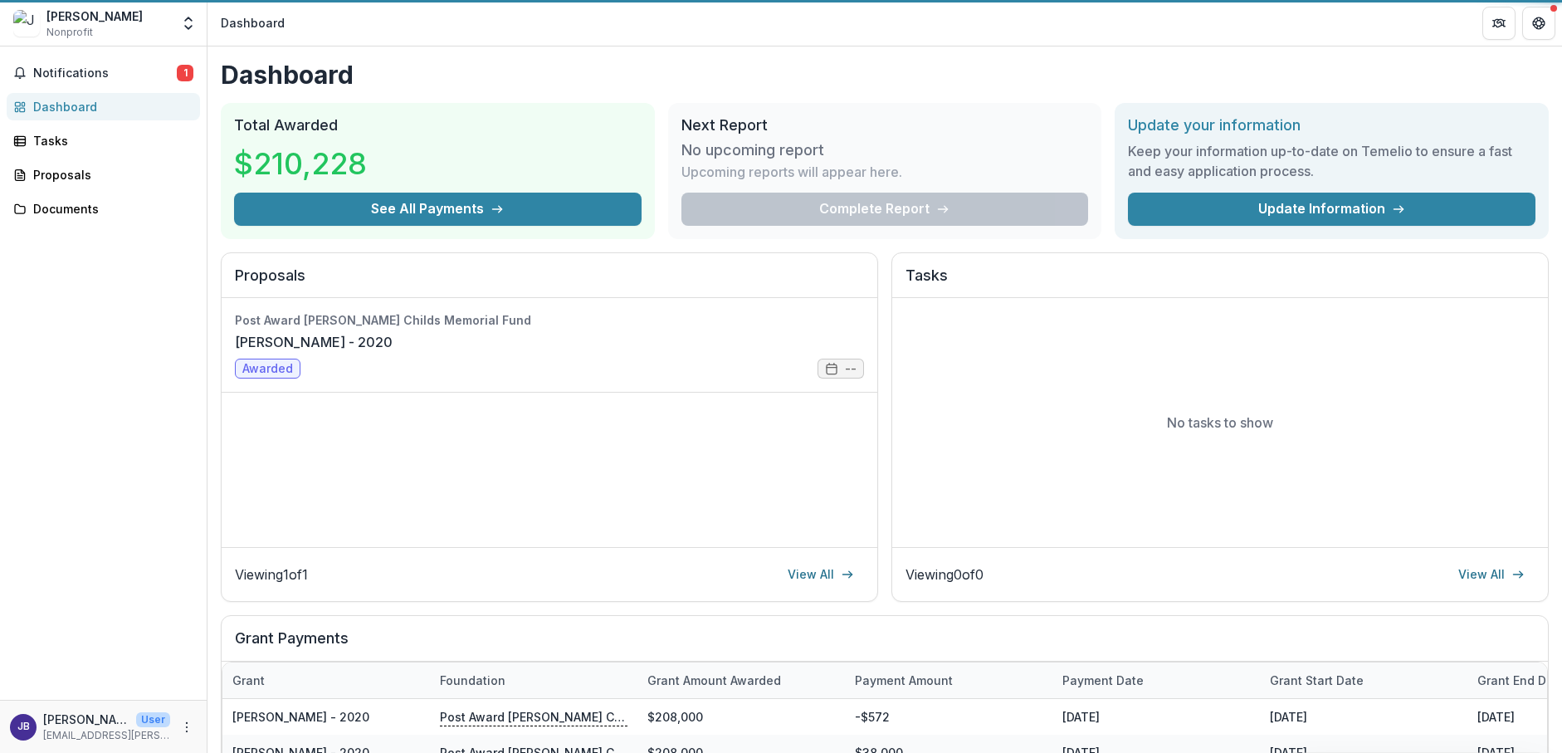
click at [102, 41] on div "[PERSON_NAME] Nonprofit Nonprofits [PERSON_NAME] [PERSON_NAME] [PERSON_NAME] Te…" at bounding box center [103, 26] width 207 height 39
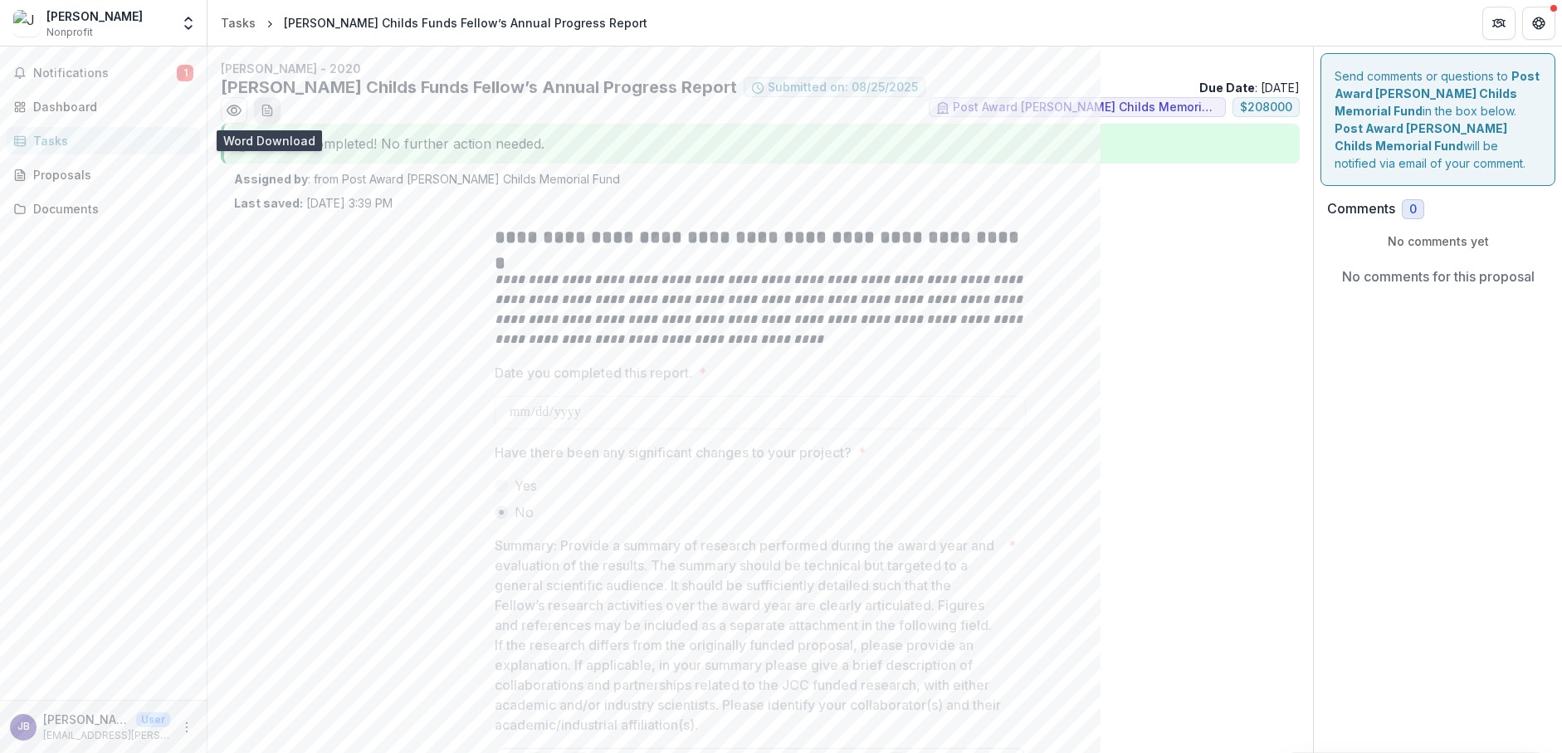
click at [261, 118] on button "download-word-button" at bounding box center [267, 110] width 27 height 27
